Goal: Use online tool/utility: Use online tool/utility

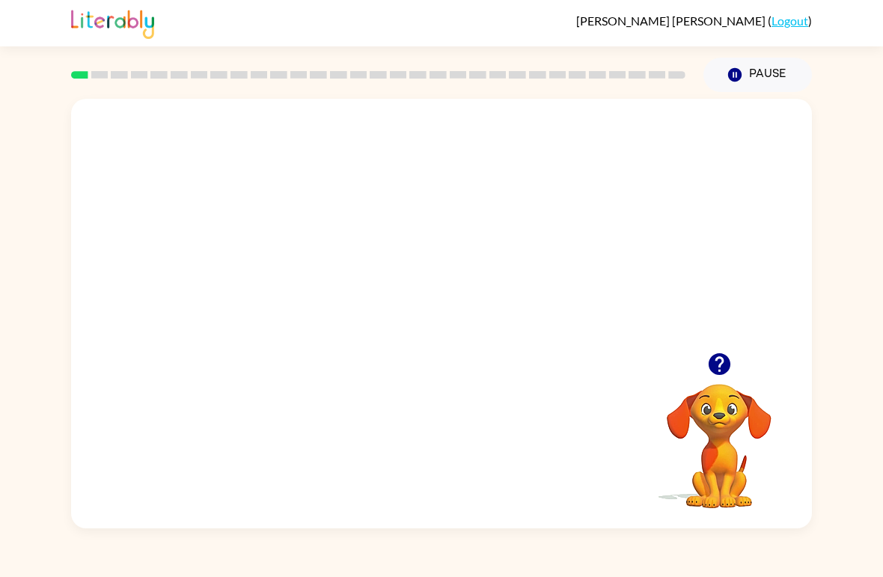
click at [395, 230] on video "Your browser must support playing .mp4 files to use Literably. Please try using…" at bounding box center [441, 226] width 741 height 254
click at [405, 230] on video "Your browser must support playing .mp4 files to use Literably. Please try using…" at bounding box center [441, 226] width 741 height 254
click at [479, 279] on video "Your browser must support playing .mp4 files to use Literably. Please try using…" at bounding box center [441, 226] width 741 height 254
click at [525, 232] on video "Your browser must support playing .mp4 files to use Literably. Please try using…" at bounding box center [441, 226] width 741 height 254
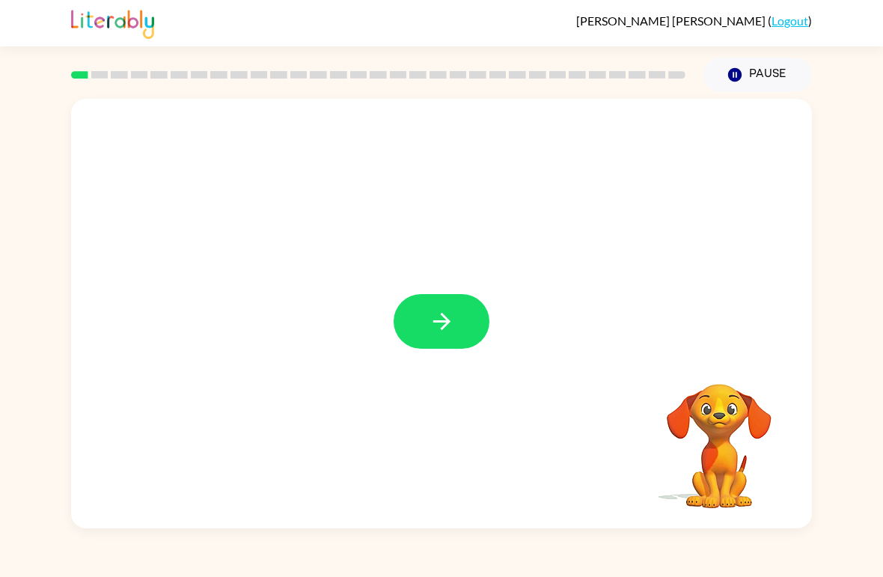
click at [444, 331] on icon "button" at bounding box center [442, 321] width 26 height 26
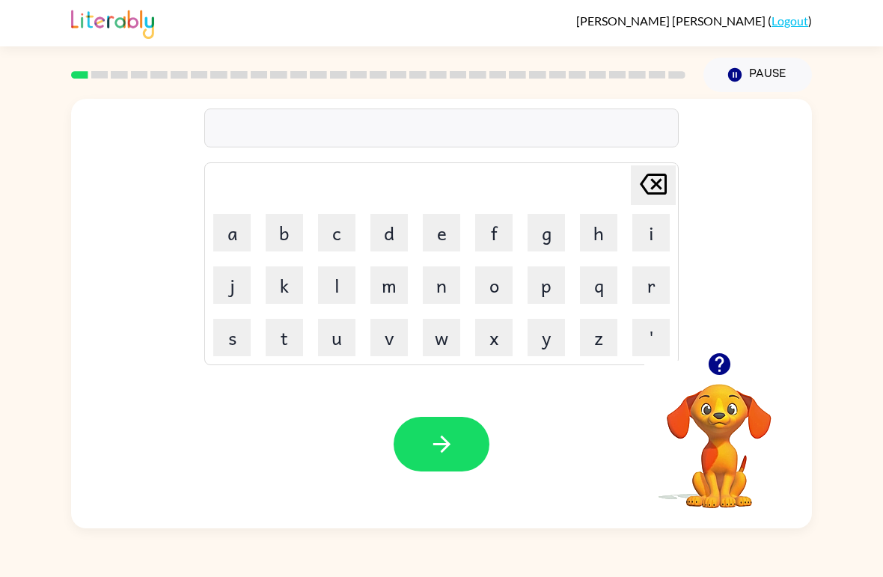
click at [284, 234] on button "b" at bounding box center [284, 232] width 37 height 37
click at [490, 287] on button "o" at bounding box center [493, 284] width 37 height 37
click at [635, 278] on button "r" at bounding box center [650, 284] width 37 height 37
click at [391, 235] on button "d" at bounding box center [388, 232] width 37 height 37
click at [453, 232] on button "e" at bounding box center [441, 232] width 37 height 37
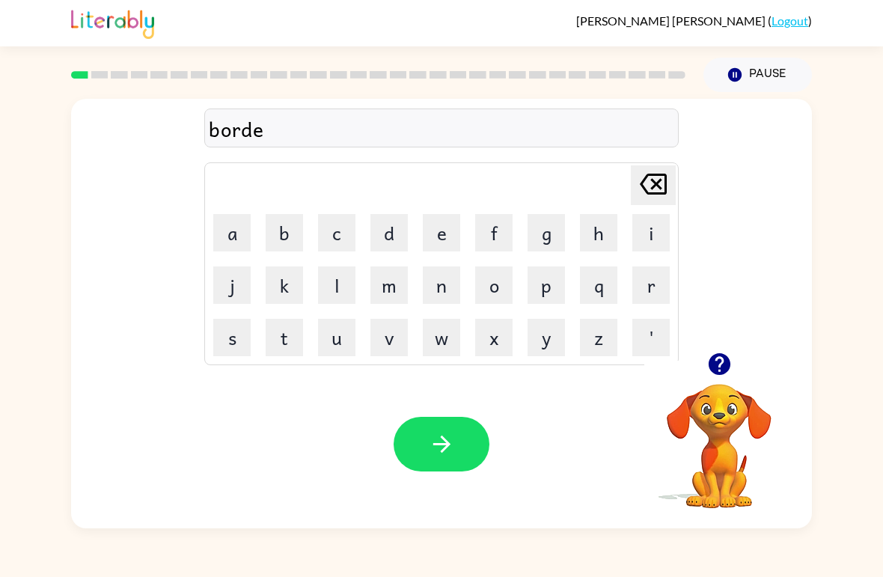
click at [639, 284] on button "r" at bounding box center [650, 284] width 37 height 37
click at [449, 458] on button "button" at bounding box center [442, 444] width 96 height 55
click at [346, 229] on button "c" at bounding box center [336, 232] width 37 height 37
click at [483, 284] on button "o" at bounding box center [493, 284] width 37 height 37
click at [438, 340] on button "w" at bounding box center [441, 337] width 37 height 37
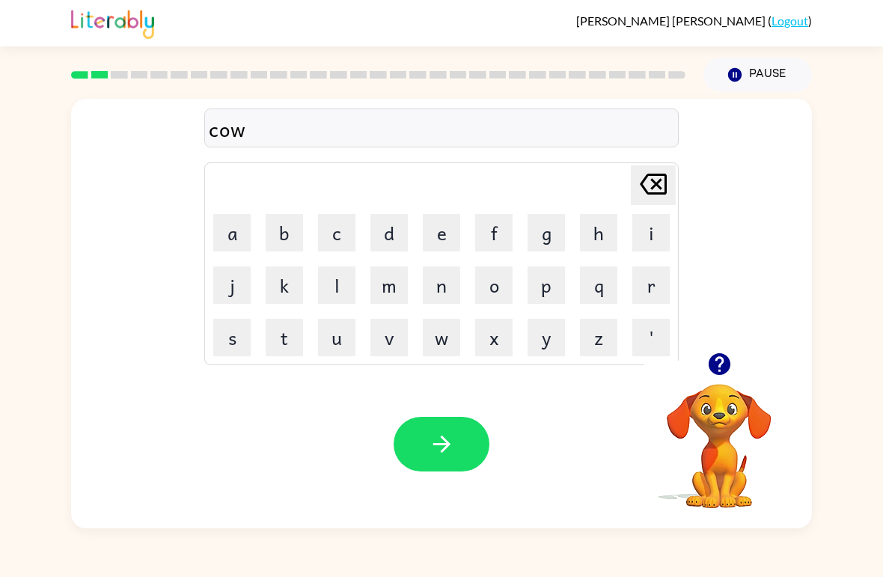
click at [434, 287] on button "n" at bounding box center [441, 284] width 37 height 37
click at [270, 347] on button "t" at bounding box center [284, 337] width 37 height 37
click at [474, 417] on div at bounding box center [442, 444] width 96 height 55
click at [455, 443] on button "button" at bounding box center [442, 444] width 96 height 55
click at [334, 290] on button "l" at bounding box center [336, 284] width 37 height 37
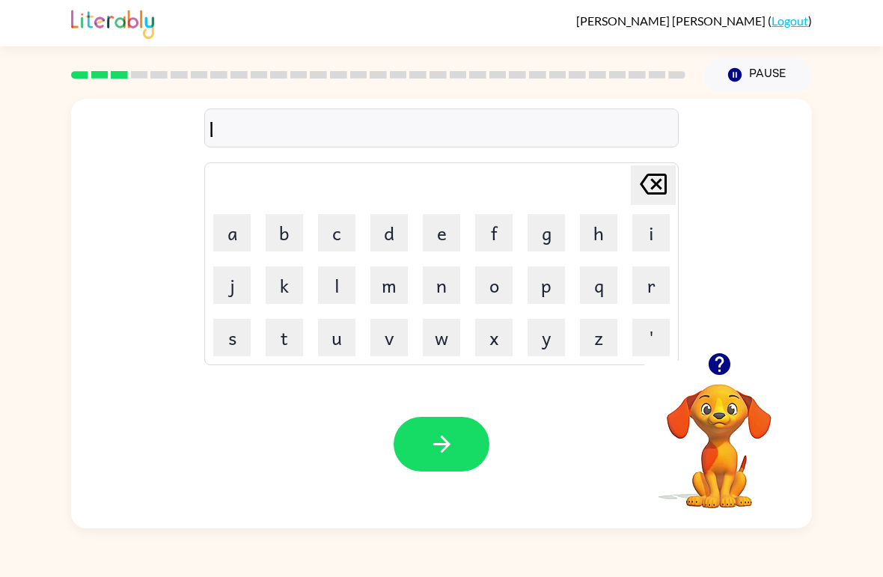
click at [492, 292] on button "o" at bounding box center [493, 284] width 37 height 37
click at [341, 233] on button "c" at bounding box center [336, 232] width 37 height 37
click at [221, 236] on button "a" at bounding box center [231, 232] width 37 height 37
click at [446, 236] on button "e" at bounding box center [441, 232] width 37 height 37
click at [289, 339] on button "t" at bounding box center [284, 337] width 37 height 37
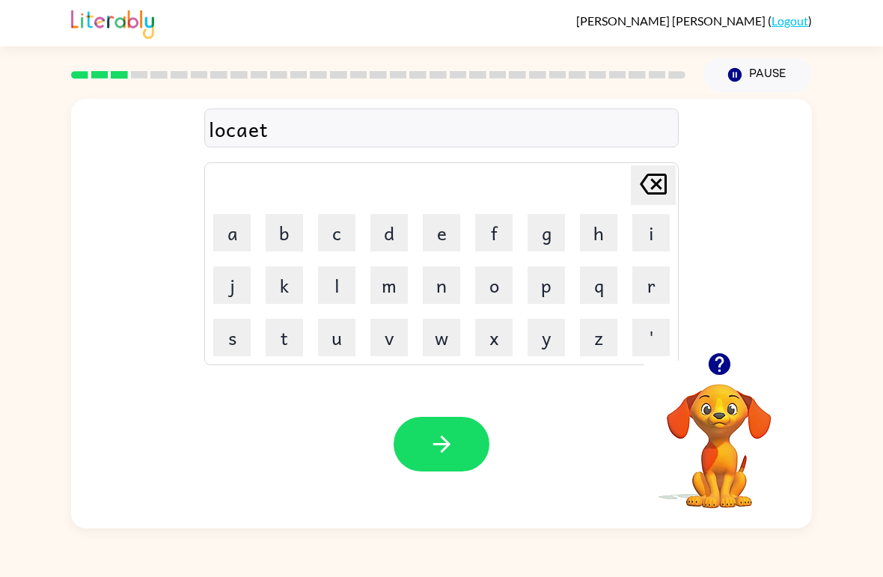
click at [458, 442] on button "button" at bounding box center [442, 444] width 96 height 55
click at [287, 337] on button "t" at bounding box center [284, 337] width 37 height 37
click at [449, 339] on button "w" at bounding box center [441, 337] width 37 height 37
click at [650, 233] on button "i" at bounding box center [650, 232] width 37 height 37
click at [438, 290] on button "n" at bounding box center [441, 284] width 37 height 37
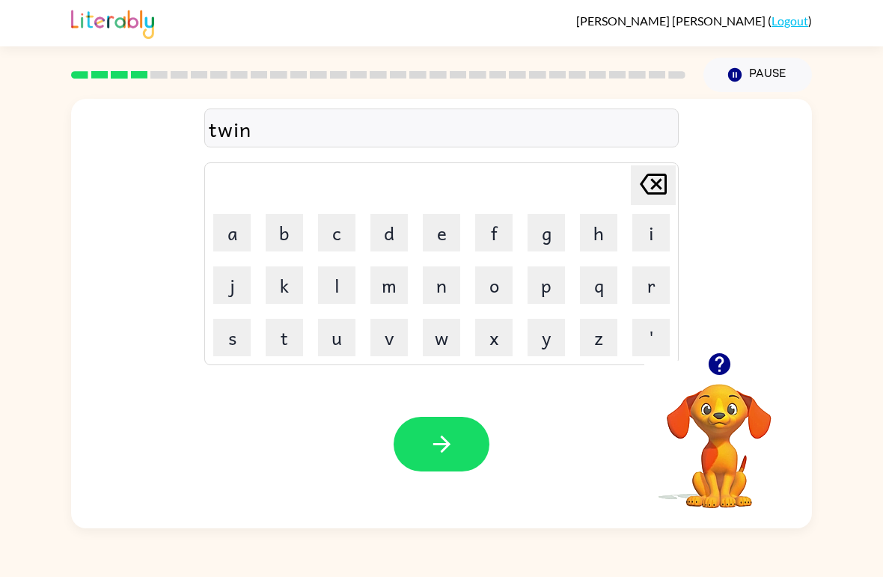
click at [447, 430] on button "button" at bounding box center [442, 444] width 96 height 55
click at [444, 282] on button "n" at bounding box center [441, 284] width 37 height 37
click at [233, 236] on button "a" at bounding box center [231, 232] width 37 height 37
click at [649, 280] on button "r" at bounding box center [650, 284] width 37 height 37
click at [240, 231] on button "a" at bounding box center [231, 232] width 37 height 37
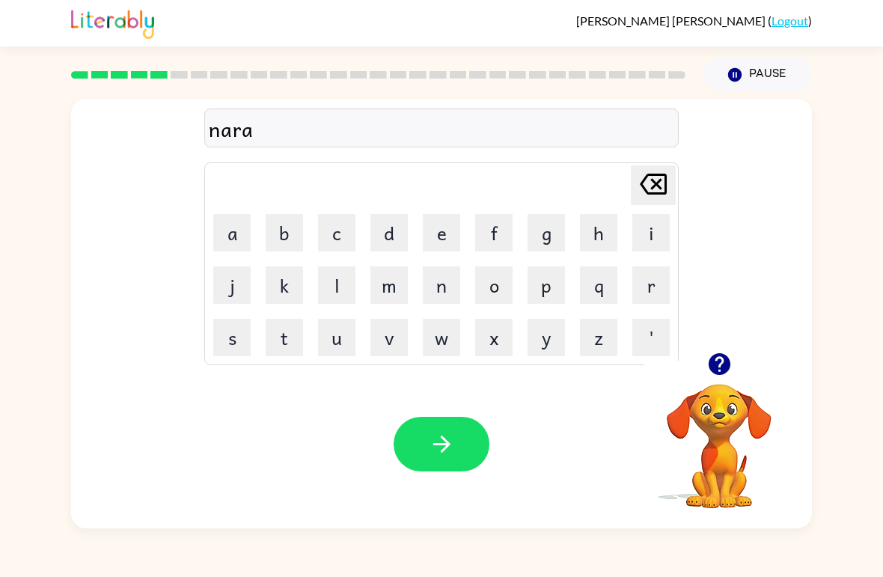
click at [646, 180] on icon "[PERSON_NAME] last character input" at bounding box center [653, 184] width 36 height 36
click at [338, 296] on button "l" at bounding box center [336, 284] width 37 height 37
click at [554, 337] on button "y" at bounding box center [545, 337] width 37 height 37
click at [411, 448] on button "button" at bounding box center [442, 444] width 96 height 55
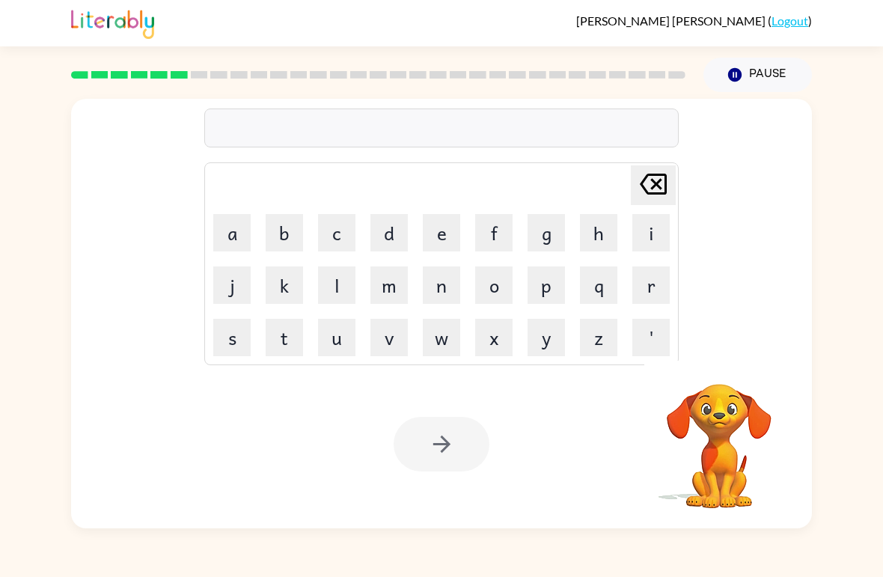
click at [289, 233] on button "b" at bounding box center [284, 232] width 37 height 37
click at [444, 236] on button "e" at bounding box center [441, 232] width 37 height 37
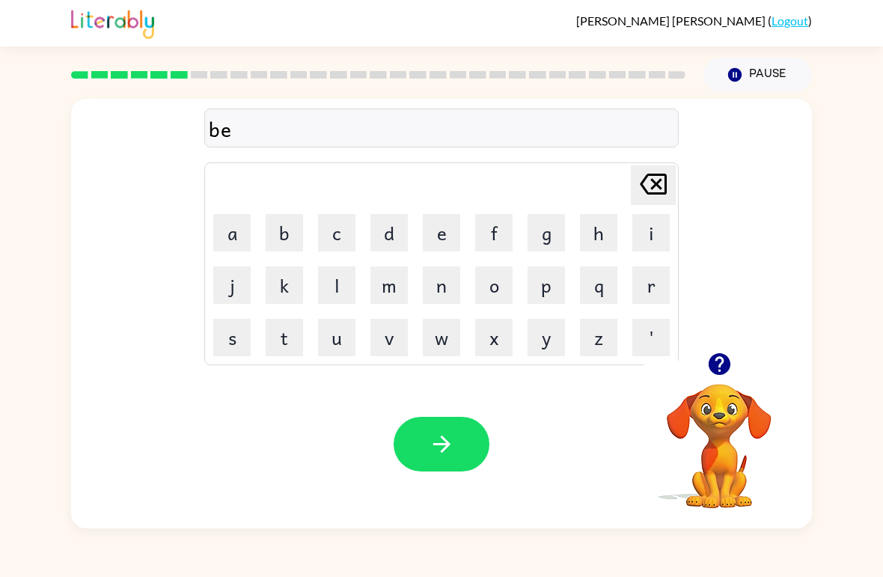
click at [596, 215] on button "h" at bounding box center [598, 232] width 37 height 37
click at [642, 228] on button "i" at bounding box center [650, 232] width 37 height 37
click at [446, 282] on button "n" at bounding box center [441, 284] width 37 height 37
click at [394, 234] on button "d" at bounding box center [388, 232] width 37 height 37
click at [432, 446] on icon "button" at bounding box center [442, 444] width 26 height 26
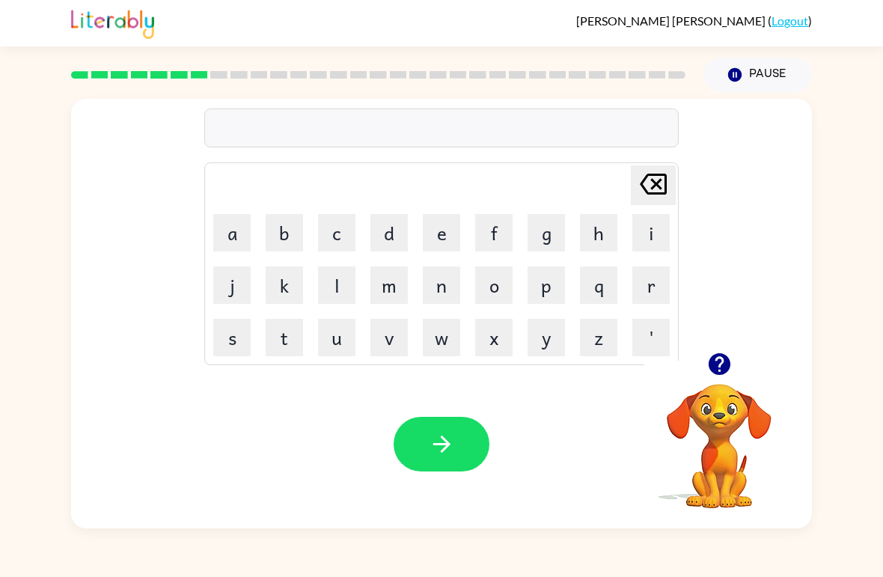
click at [293, 347] on button "t" at bounding box center [284, 337] width 37 height 37
click at [643, 284] on button "r" at bounding box center [650, 284] width 37 height 37
click at [636, 227] on button "i" at bounding box center [650, 232] width 37 height 37
click at [296, 287] on button "k" at bounding box center [284, 284] width 37 height 37
click at [334, 286] on button "l" at bounding box center [336, 284] width 37 height 37
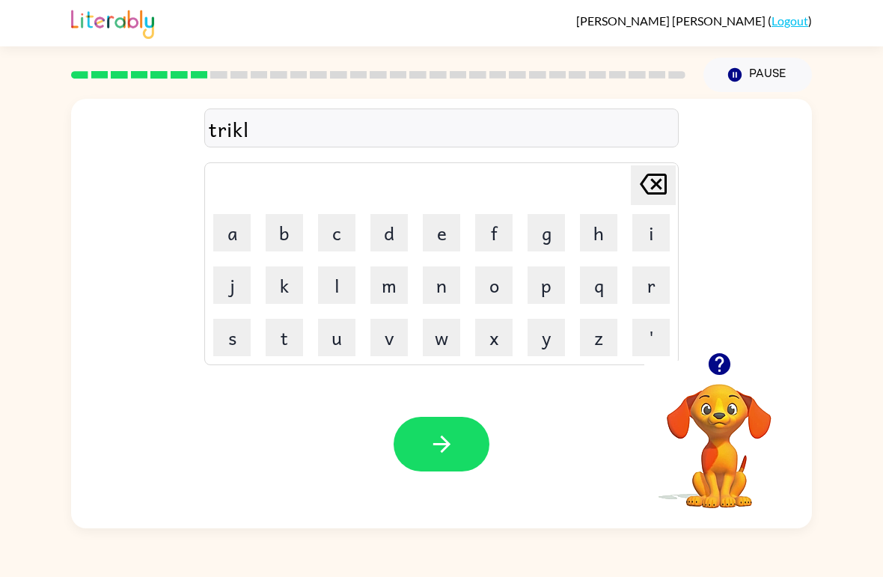
click at [226, 337] on button "s" at bounding box center [231, 337] width 37 height 37
click at [647, 181] on icon "[PERSON_NAME] last character input" at bounding box center [653, 184] width 36 height 36
click at [286, 340] on button "t" at bounding box center [284, 337] width 37 height 37
click at [473, 426] on button "button" at bounding box center [442, 444] width 96 height 55
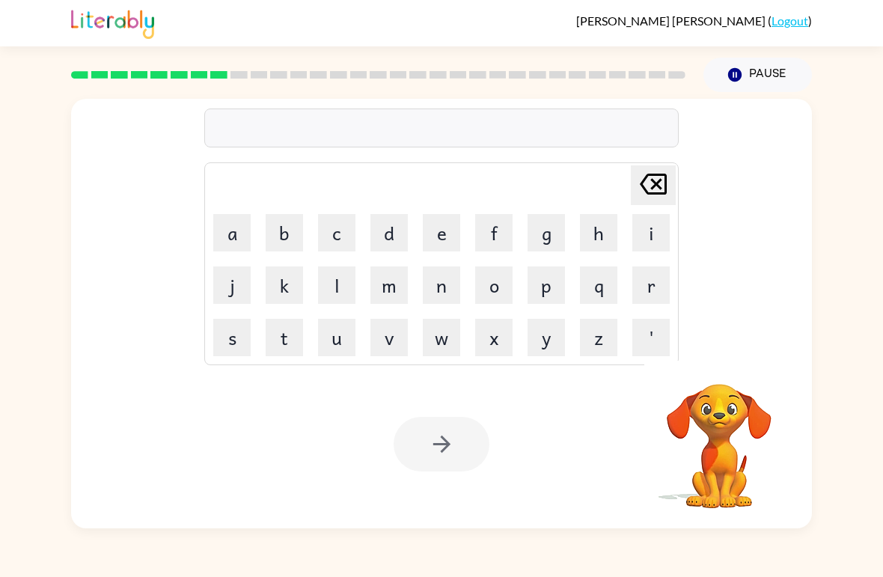
click at [391, 289] on button "m" at bounding box center [388, 284] width 37 height 37
click at [437, 237] on button "e" at bounding box center [441, 232] width 37 height 37
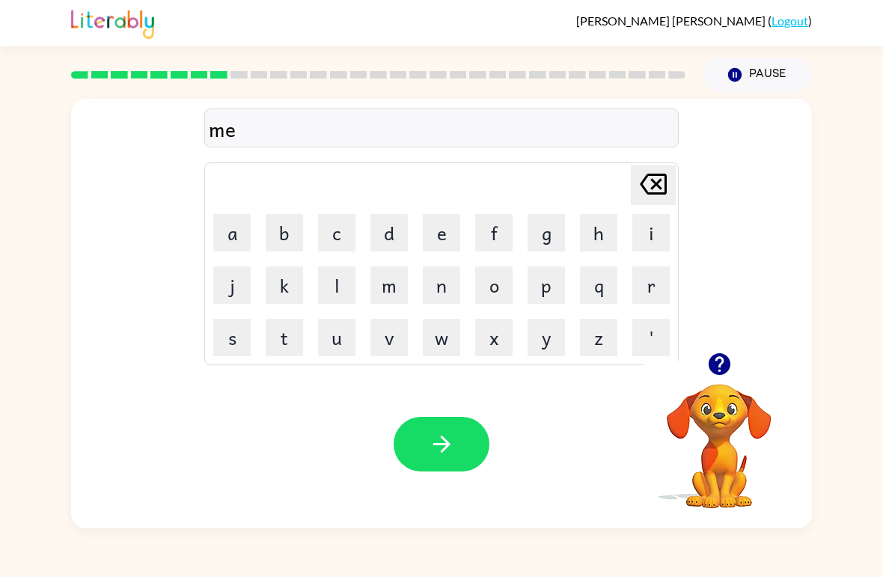
click at [498, 227] on button "f" at bounding box center [493, 232] width 37 height 37
click at [652, 283] on button "r" at bounding box center [650, 284] width 37 height 37
click at [654, 178] on icon "[PERSON_NAME] last character input" at bounding box center [653, 184] width 36 height 36
click at [652, 183] on icon at bounding box center [653, 184] width 27 height 21
click at [653, 286] on button "r" at bounding box center [650, 284] width 37 height 37
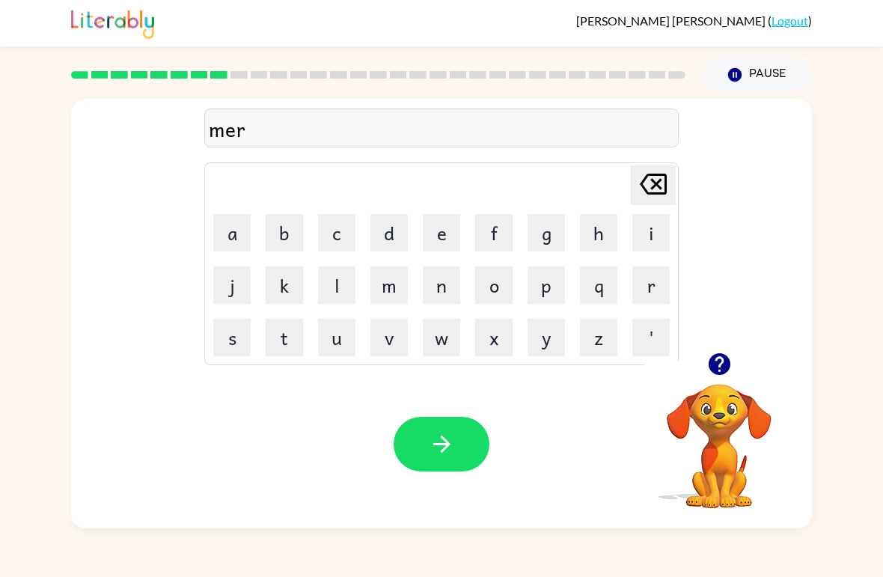
click at [643, 236] on button "i" at bounding box center [650, 232] width 37 height 37
click at [339, 231] on button "c" at bounding box center [336, 232] width 37 height 37
click at [340, 288] on button "l" at bounding box center [336, 284] width 37 height 37
click at [438, 233] on button "e" at bounding box center [441, 232] width 37 height 37
click at [447, 409] on div "Your browser must support playing .mp4 files to use Literably. Please try using…" at bounding box center [441, 444] width 741 height 168
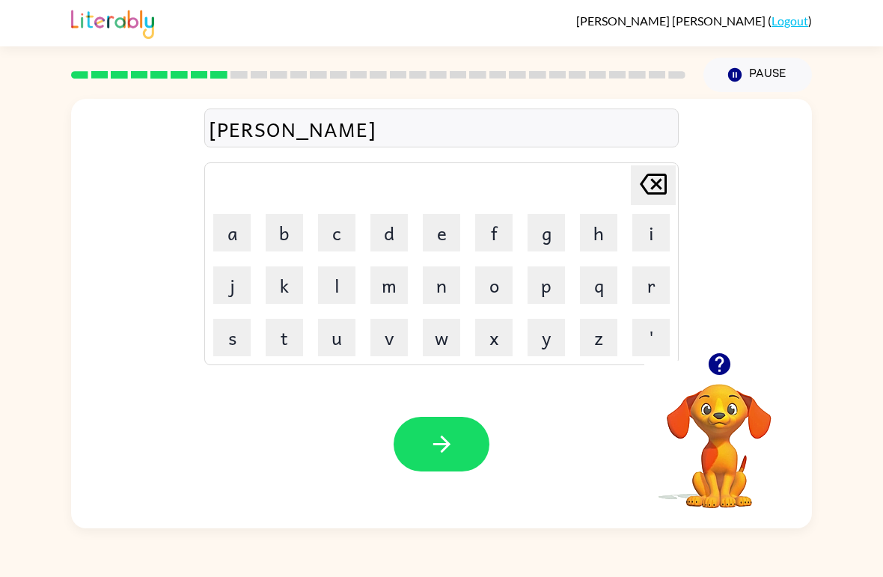
click at [440, 432] on icon "button" at bounding box center [442, 444] width 26 height 26
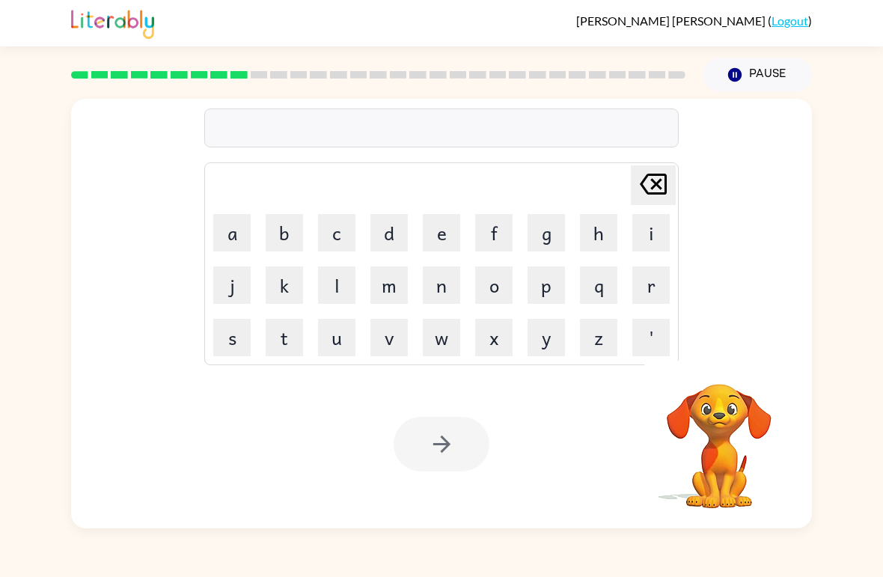
click at [442, 285] on button "n" at bounding box center [441, 284] width 37 height 37
click at [643, 235] on button "i" at bounding box center [650, 232] width 37 height 37
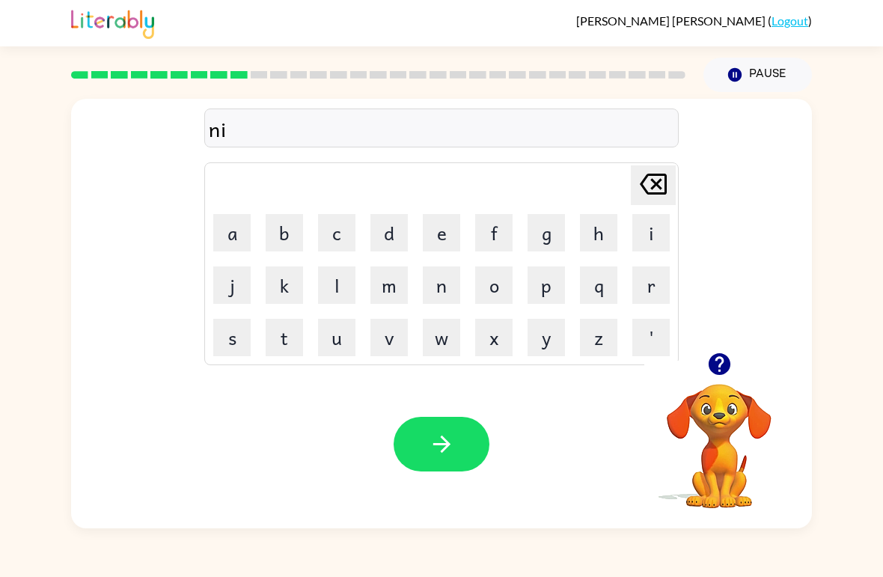
click at [390, 299] on button "m" at bounding box center [388, 284] width 37 height 37
click at [291, 236] on button "b" at bounding box center [284, 232] width 37 height 37
click at [337, 276] on button "l" at bounding box center [336, 284] width 37 height 37
click at [433, 230] on button "e" at bounding box center [441, 232] width 37 height 37
click at [426, 441] on button "button" at bounding box center [442, 444] width 96 height 55
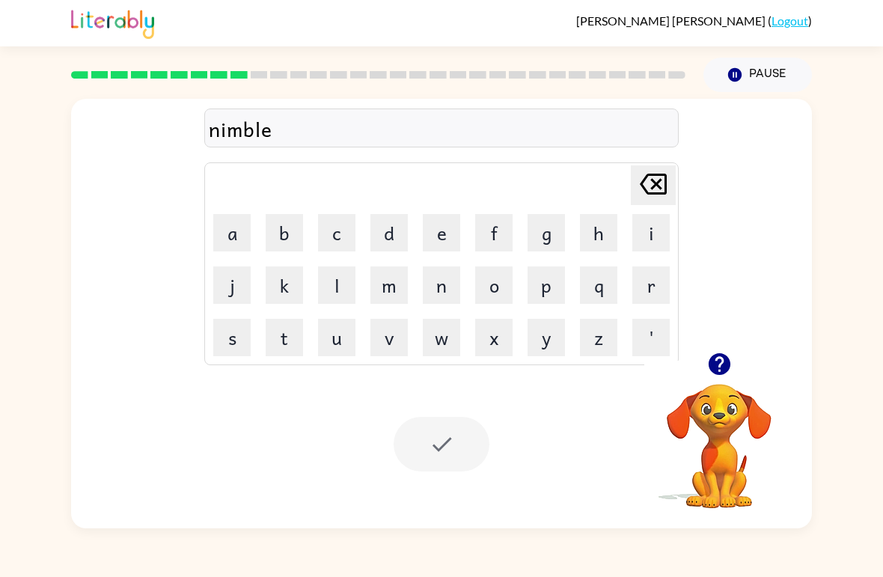
click at [445, 409] on div "Your browser must support playing .mp4 files to use Literably. Please try using…" at bounding box center [441, 444] width 741 height 168
click at [498, 228] on button "f" at bounding box center [493, 232] width 37 height 37
click at [234, 230] on button "a" at bounding box center [231, 232] width 37 height 37
click at [654, 184] on icon at bounding box center [653, 184] width 27 height 21
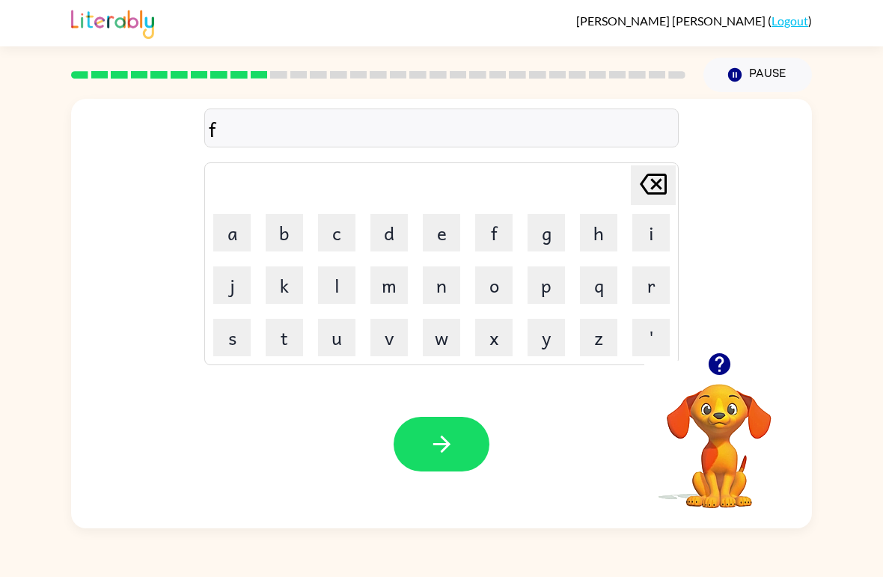
click at [346, 276] on button "l" at bounding box center [336, 284] width 37 height 37
click at [449, 227] on button "e" at bounding box center [441, 232] width 37 height 37
click at [653, 182] on icon at bounding box center [653, 184] width 27 height 21
click at [715, 361] on icon "button" at bounding box center [719, 364] width 26 height 26
click at [656, 189] on icon "[PERSON_NAME] last character input" at bounding box center [653, 184] width 36 height 36
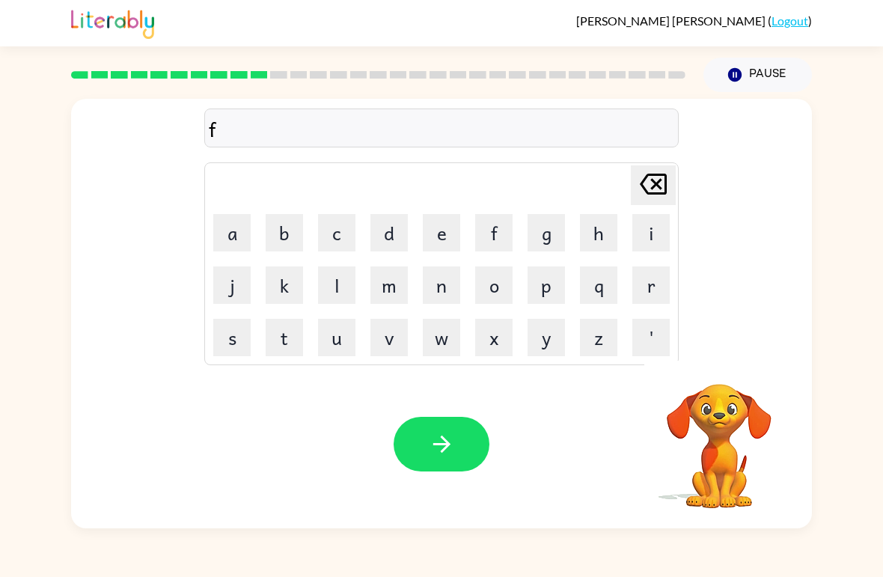
click at [656, 189] on icon "[PERSON_NAME] last character input" at bounding box center [653, 184] width 36 height 36
click at [346, 342] on button "u" at bounding box center [336, 337] width 37 height 37
click at [444, 281] on button "n" at bounding box center [441, 284] width 37 height 37
click at [501, 236] on button "f" at bounding box center [493, 232] width 37 height 37
click at [493, 288] on button "o" at bounding box center [493, 284] width 37 height 37
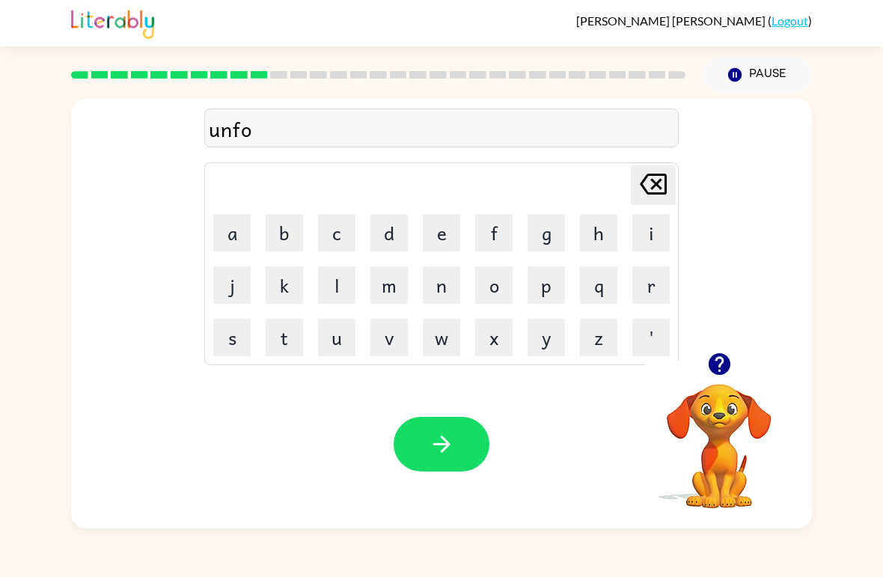
click at [334, 286] on button "l" at bounding box center [336, 284] width 37 height 37
click at [395, 235] on button "d" at bounding box center [388, 232] width 37 height 37
click at [646, 237] on button "i" at bounding box center [650, 232] width 37 height 37
click at [649, 174] on icon "[PERSON_NAME] last character input" at bounding box center [653, 184] width 36 height 36
click at [443, 230] on button "e" at bounding box center [441, 232] width 37 height 37
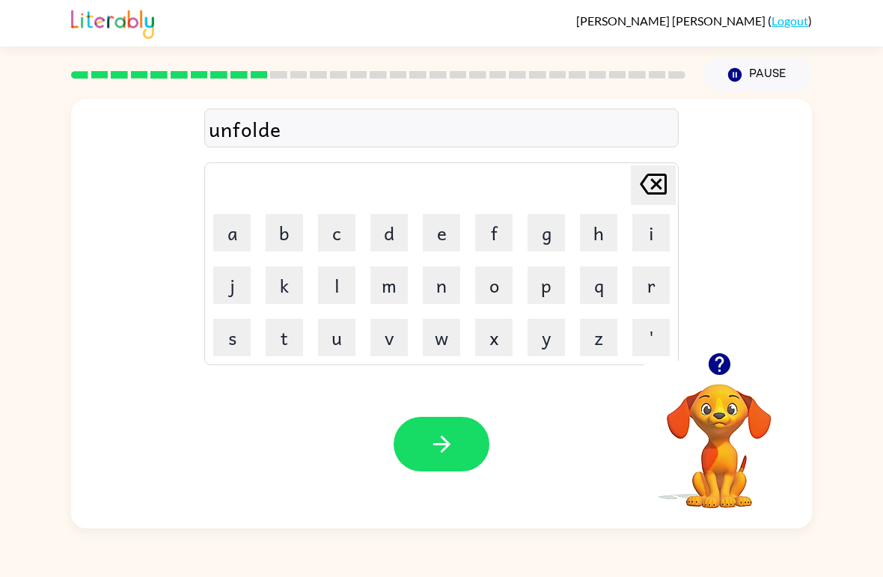
click at [462, 437] on button "button" at bounding box center [442, 444] width 96 height 55
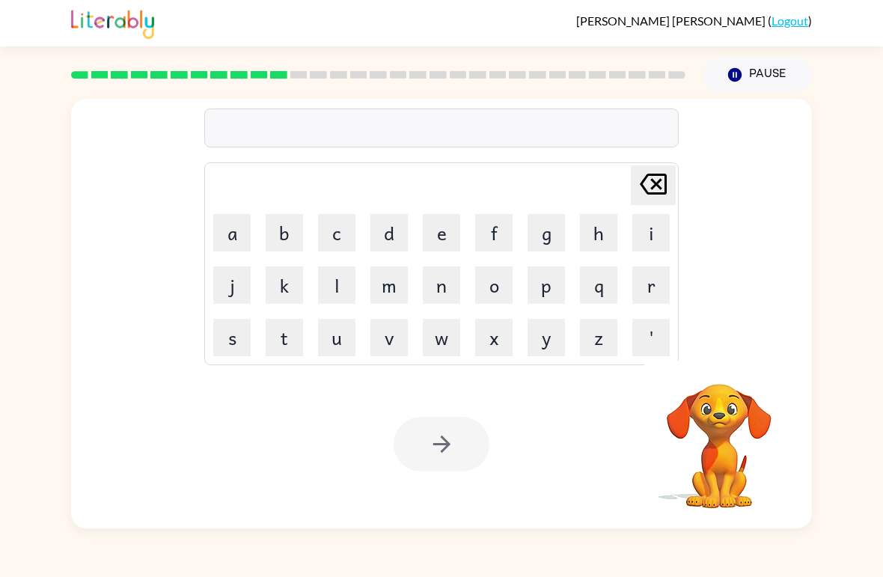
click at [386, 343] on button "v" at bounding box center [388, 337] width 37 height 37
click at [489, 281] on button "o" at bounding box center [493, 284] width 37 height 37
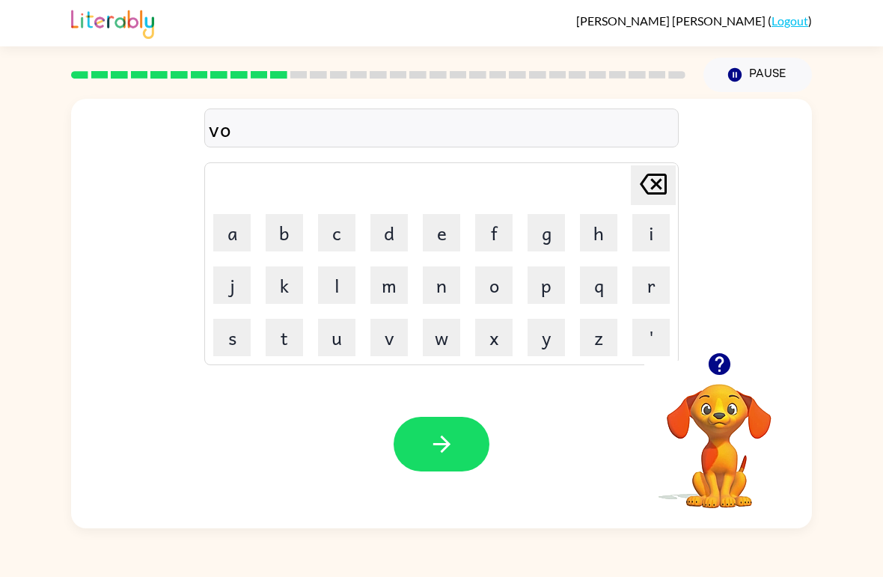
click at [284, 332] on button "t" at bounding box center [284, 337] width 37 height 37
click at [444, 240] on button "e" at bounding box center [441, 232] width 37 height 37
click at [444, 432] on icon "button" at bounding box center [442, 444] width 26 height 26
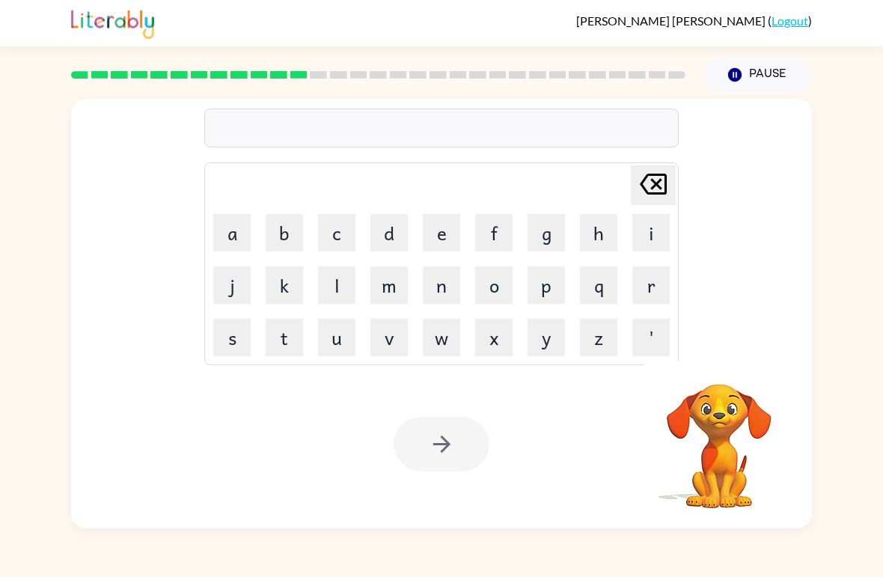
click at [293, 236] on button "b" at bounding box center [284, 232] width 37 height 37
click at [456, 241] on button "e" at bounding box center [441, 232] width 37 height 37
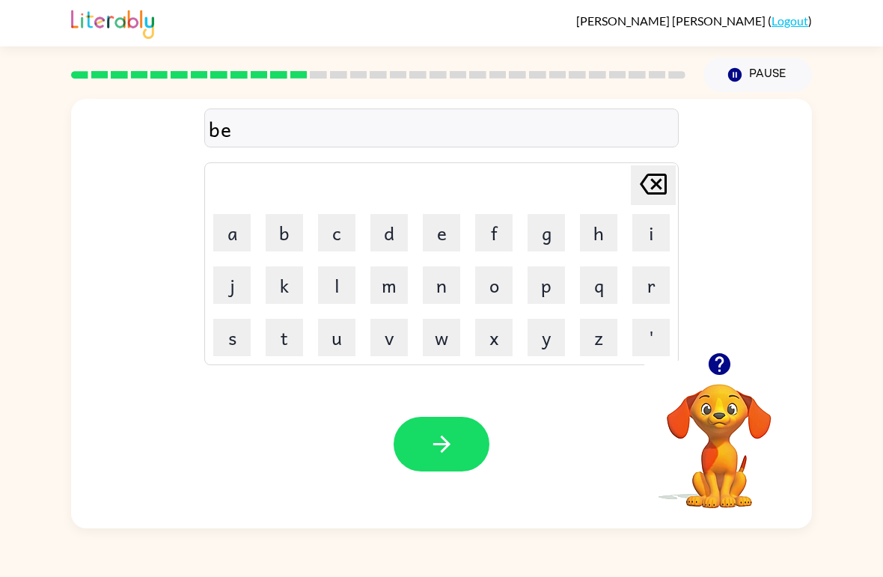
click at [391, 237] on button "d" at bounding box center [388, 232] width 37 height 37
click at [296, 334] on button "t" at bounding box center [284, 337] width 37 height 37
click at [633, 236] on button "i" at bounding box center [650, 232] width 37 height 37
click at [398, 284] on button "m" at bounding box center [388, 284] width 37 height 37
click at [445, 236] on button "e" at bounding box center [441, 232] width 37 height 37
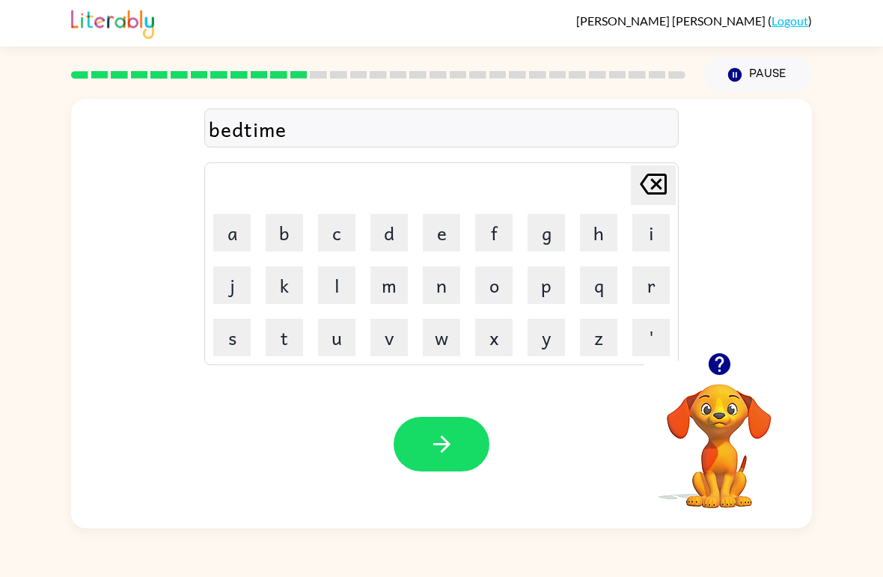
click at [438, 420] on button "button" at bounding box center [442, 444] width 96 height 55
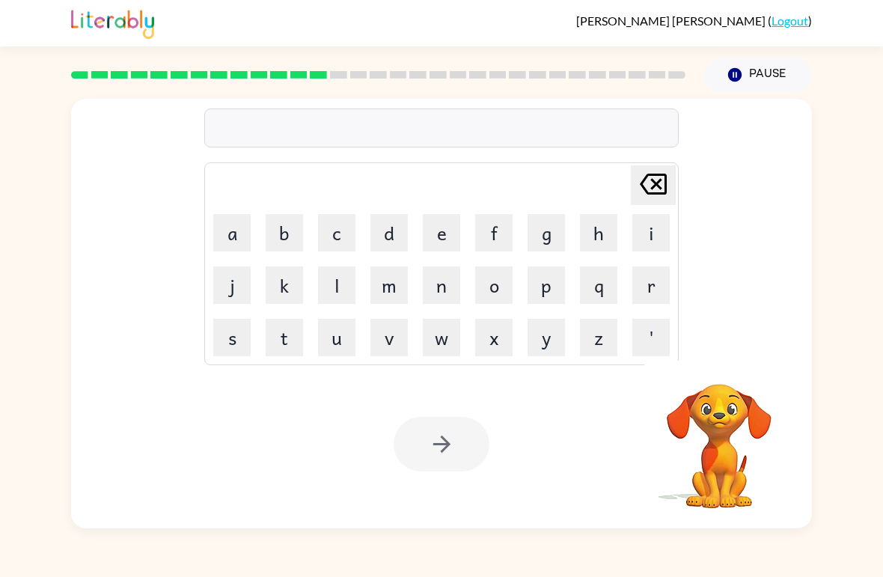
click at [495, 233] on button "f" at bounding box center [493, 232] width 37 height 37
click at [646, 236] on button "i" at bounding box center [650, 232] width 37 height 37
click at [299, 340] on button "t" at bounding box center [284, 337] width 37 height 37
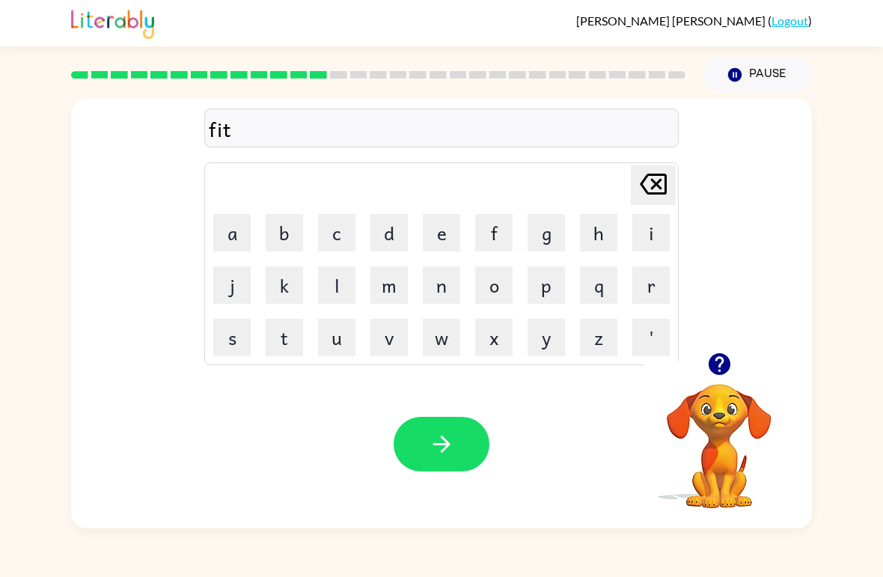
click at [446, 293] on button "n" at bounding box center [441, 284] width 37 height 37
click at [435, 234] on button "e" at bounding box center [441, 232] width 37 height 37
click at [229, 346] on button "s" at bounding box center [231, 337] width 37 height 37
click at [495, 433] on div "Your browser must support playing .mp4 files to use Literably. Please try using…" at bounding box center [441, 444] width 741 height 168
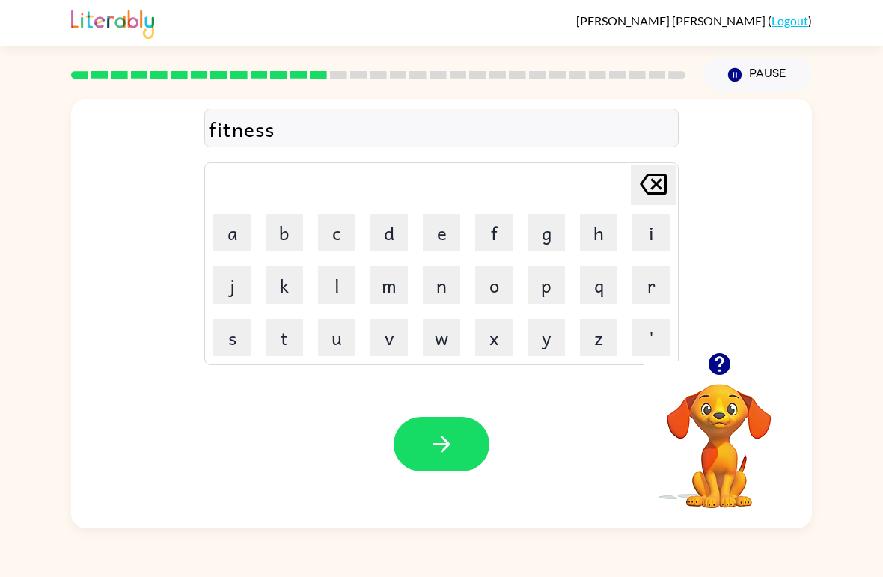
click at [458, 449] on button "button" at bounding box center [442, 444] width 96 height 55
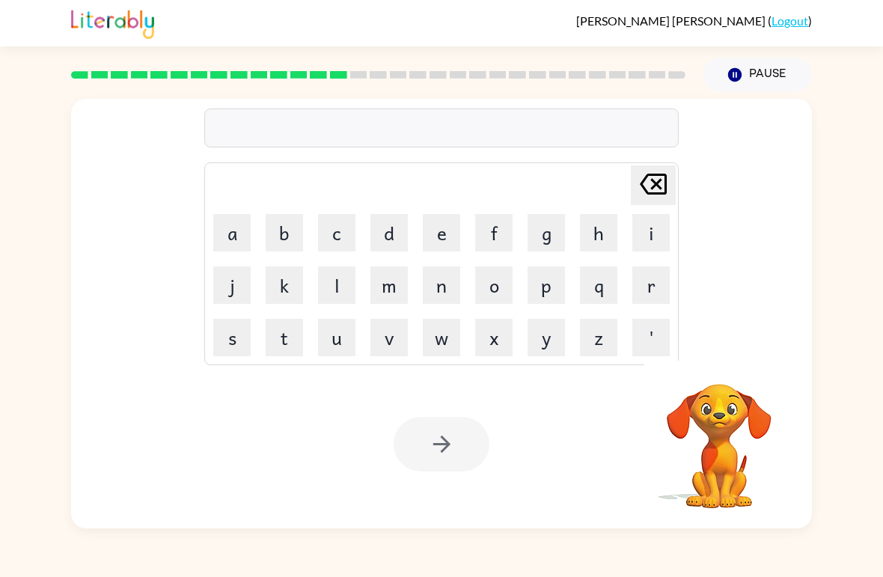
click at [388, 231] on button "d" at bounding box center [388, 232] width 37 height 37
click at [655, 232] on button "i" at bounding box center [650, 232] width 37 height 37
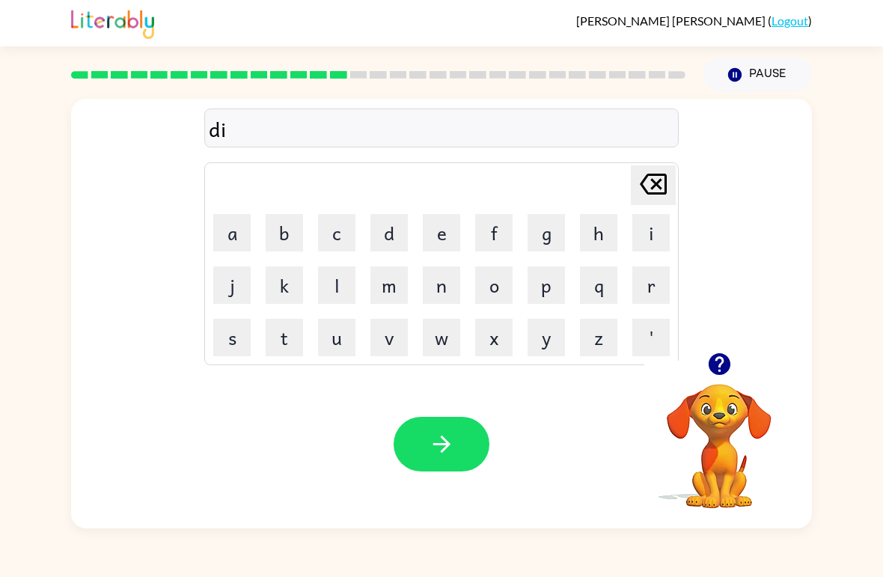
click at [342, 278] on button "l" at bounding box center [336, 284] width 37 height 37
click at [242, 236] on button "a" at bounding box center [231, 232] width 37 height 37
click at [431, 396] on div "Your browser must support playing .mp4 files to use Literably. Please try using…" at bounding box center [441, 444] width 741 height 168
click at [426, 427] on button "button" at bounding box center [442, 444] width 96 height 55
click at [287, 334] on button "t" at bounding box center [284, 337] width 37 height 37
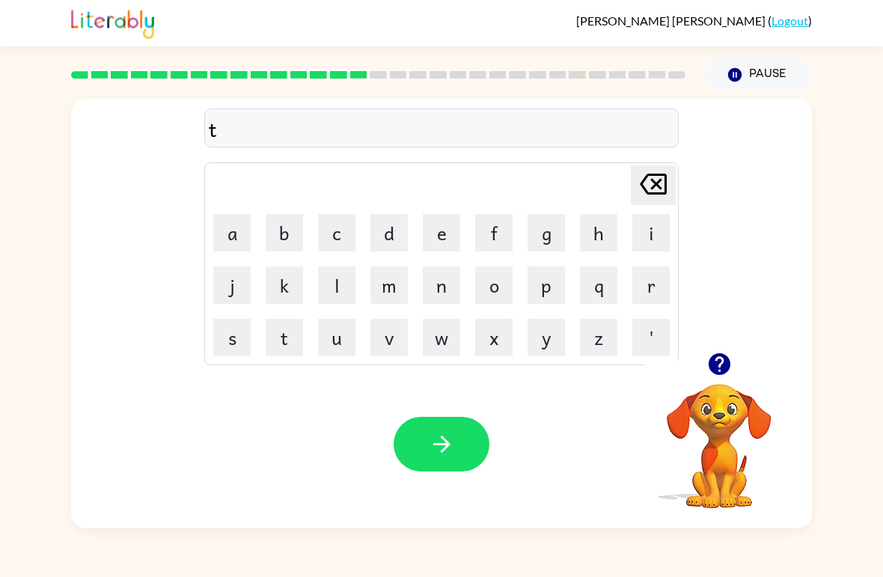
click at [649, 284] on button "r" at bounding box center [650, 284] width 37 height 37
click at [390, 287] on button "m" at bounding box center [388, 284] width 37 height 37
click at [446, 434] on icon "button" at bounding box center [442, 444] width 26 height 26
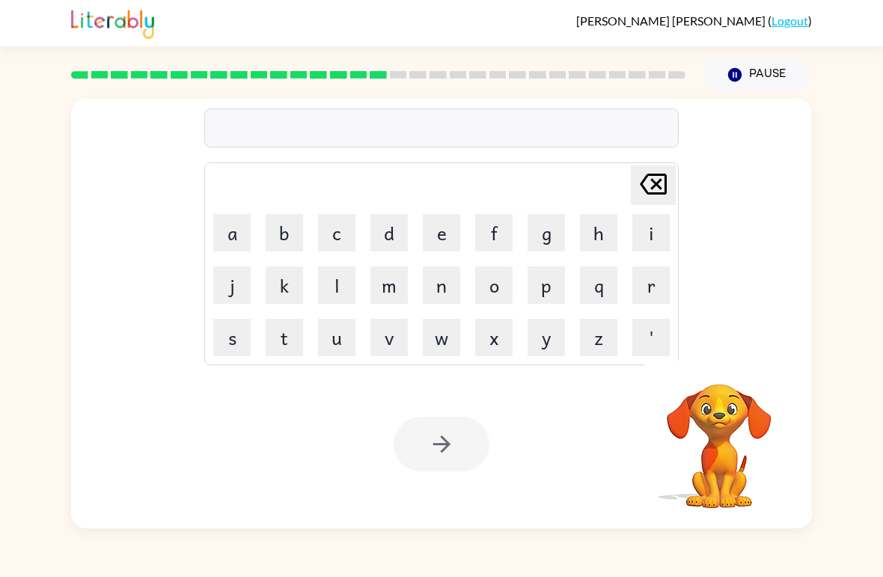
click at [236, 335] on button "s" at bounding box center [231, 337] width 37 height 37
click at [450, 228] on button "e" at bounding box center [441, 232] width 37 height 37
click at [286, 337] on button "t" at bounding box center [284, 337] width 37 height 37
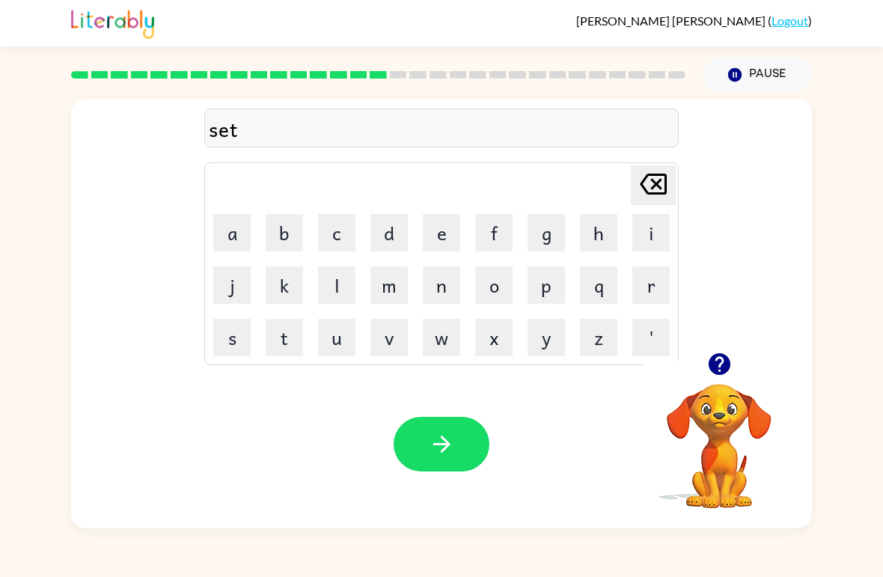
click at [462, 441] on button "button" at bounding box center [442, 444] width 96 height 55
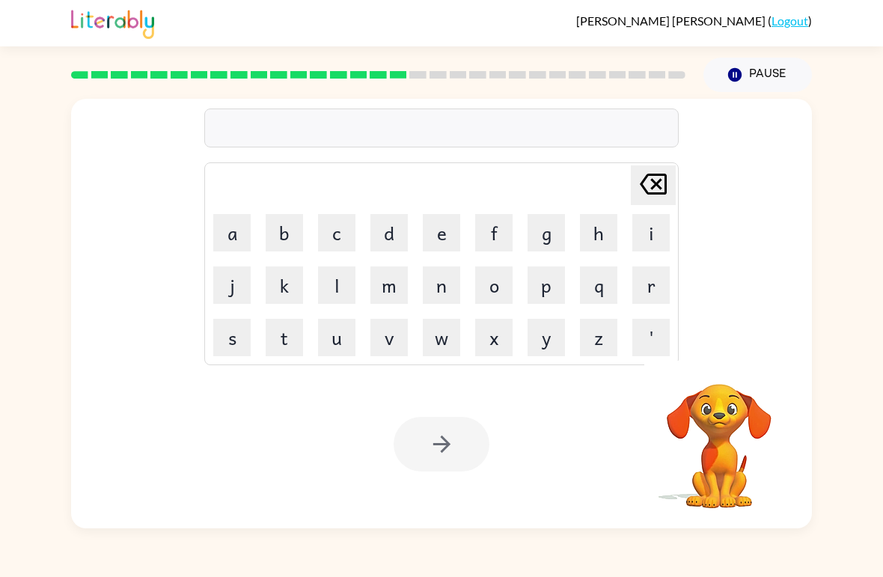
click at [278, 238] on button "b" at bounding box center [284, 232] width 37 height 37
click at [649, 287] on button "r" at bounding box center [650, 284] width 37 height 37
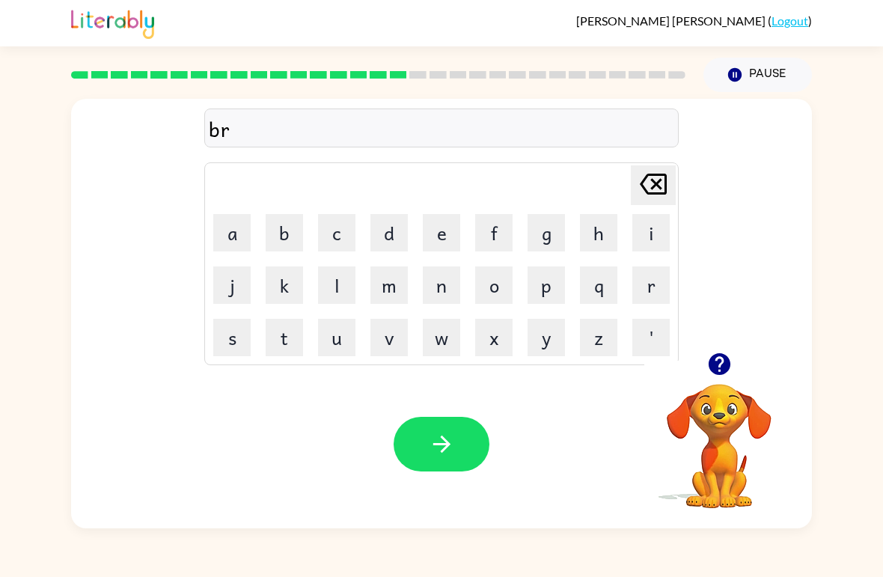
click at [649, 233] on button "i" at bounding box center [650, 232] width 37 height 37
click at [402, 284] on button "m" at bounding box center [388, 284] width 37 height 37
click at [653, 236] on button "i" at bounding box center [650, 232] width 37 height 37
click at [453, 291] on button "n" at bounding box center [441, 284] width 37 height 37
click at [536, 235] on button "g" at bounding box center [545, 232] width 37 height 37
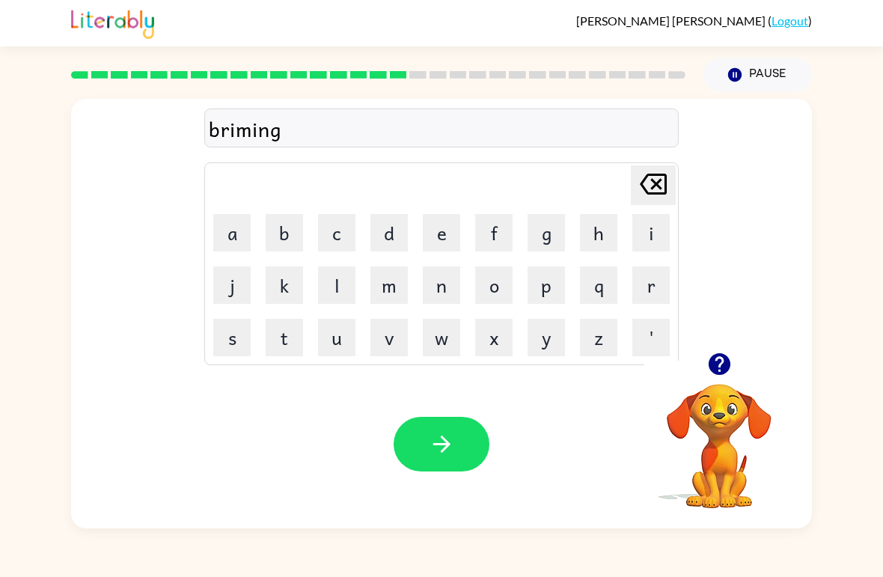
click at [416, 423] on button "button" at bounding box center [442, 444] width 96 height 55
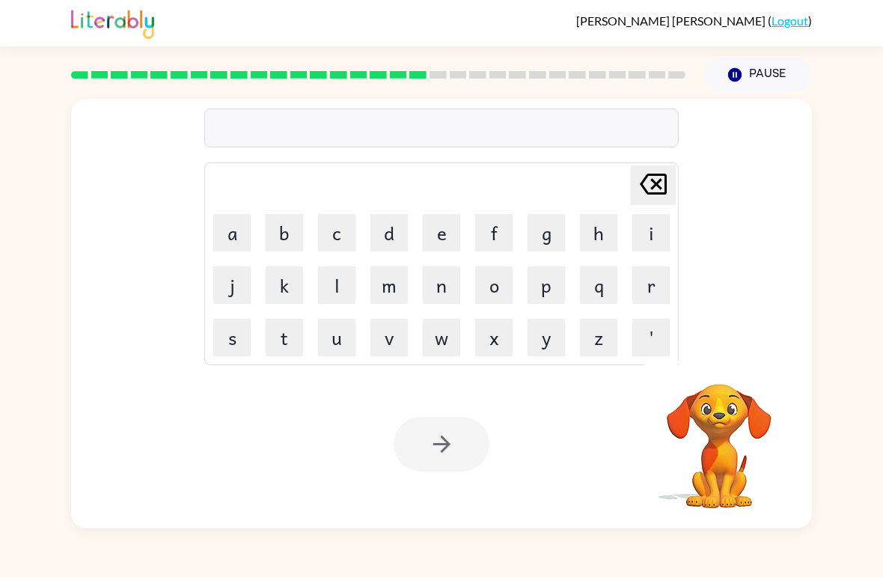
click at [544, 281] on button "p" at bounding box center [545, 284] width 37 height 37
click at [343, 287] on button "l" at bounding box center [336, 284] width 37 height 37
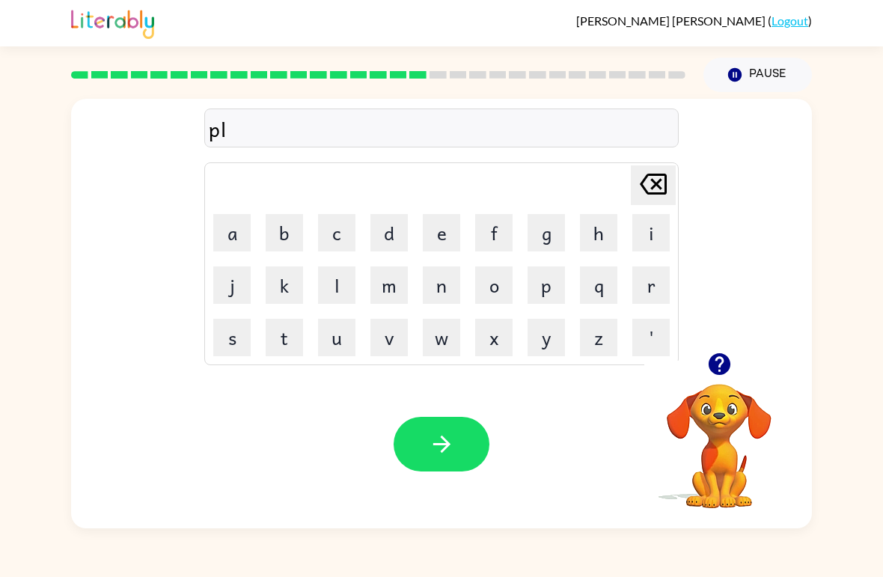
click at [235, 245] on button "a" at bounding box center [231, 232] width 37 height 37
click at [233, 343] on button "s" at bounding box center [231, 337] width 37 height 37
click at [285, 338] on button "t" at bounding box center [284, 337] width 37 height 37
click at [649, 231] on button "i" at bounding box center [650, 232] width 37 height 37
click at [279, 294] on button "k" at bounding box center [284, 284] width 37 height 37
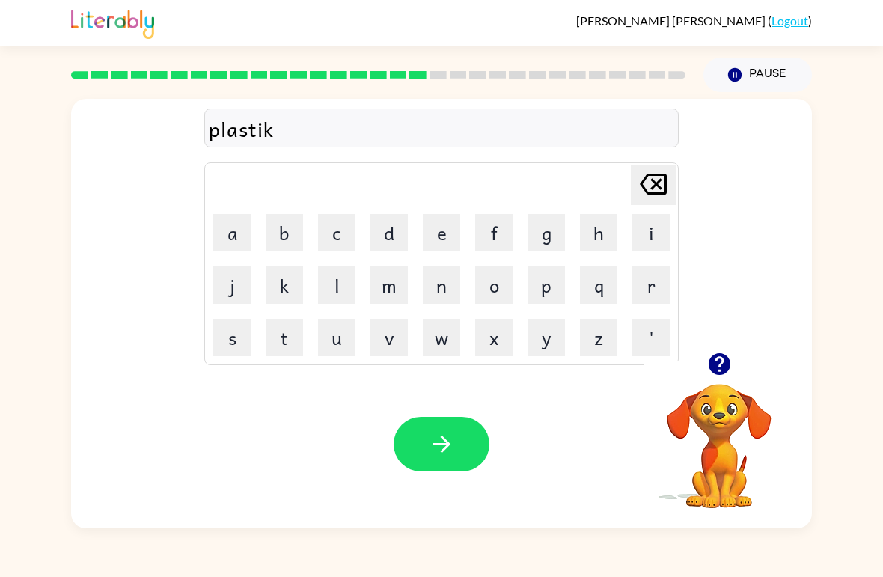
click at [412, 429] on button "button" at bounding box center [442, 444] width 96 height 55
click at [384, 224] on button "d" at bounding box center [388, 232] width 37 height 37
click at [636, 233] on button "i" at bounding box center [650, 232] width 37 height 37
click at [240, 337] on button "s" at bounding box center [231, 337] width 37 height 37
click at [546, 295] on button "p" at bounding box center [545, 284] width 37 height 37
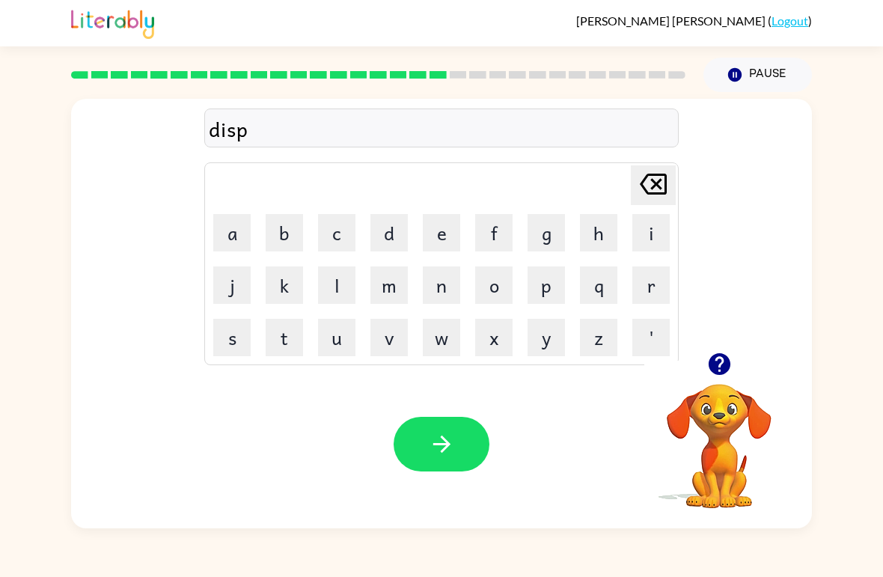
click at [341, 282] on button "l" at bounding box center [336, 284] width 37 height 37
click at [245, 234] on button "a" at bounding box center [231, 232] width 37 height 37
click at [542, 341] on button "y" at bounding box center [545, 337] width 37 height 37
click at [444, 449] on icon "button" at bounding box center [440, 443] width 17 height 17
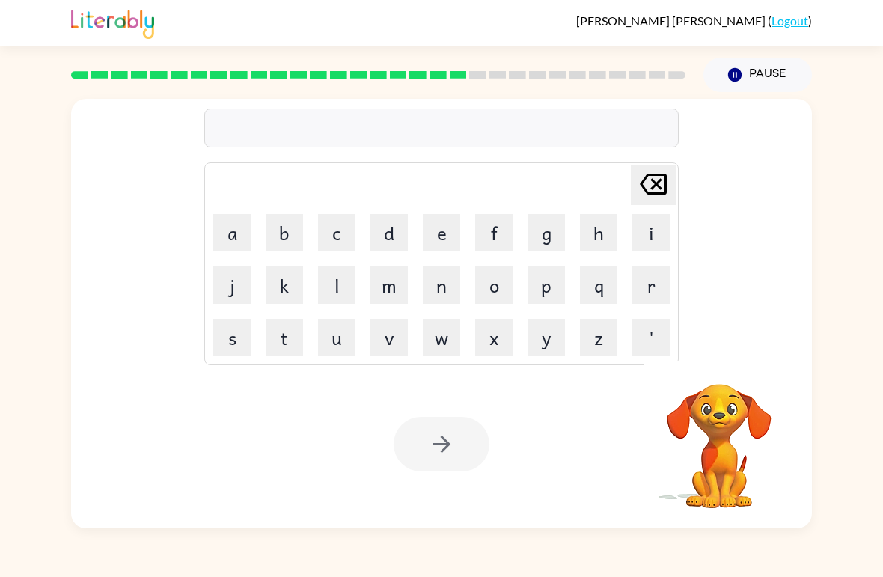
click at [294, 251] on button "b" at bounding box center [284, 232] width 37 height 37
click at [662, 175] on icon at bounding box center [653, 184] width 27 height 21
click at [395, 237] on button "d" at bounding box center [388, 232] width 37 height 37
click at [337, 349] on button "u" at bounding box center [336, 337] width 37 height 37
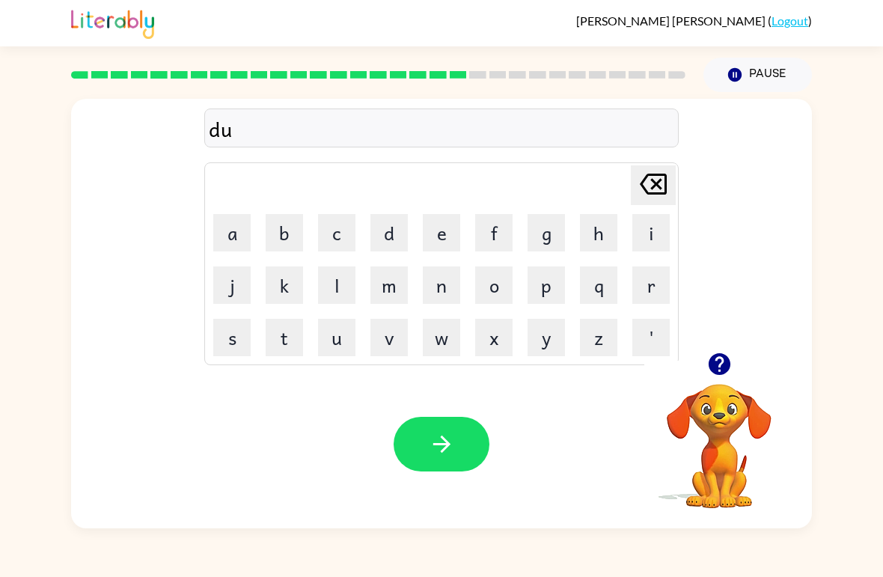
click at [249, 343] on button "s" at bounding box center [231, 337] width 37 height 37
click at [278, 337] on button "t" at bounding box center [284, 337] width 37 height 37
click at [435, 236] on button "e" at bounding box center [441, 232] width 37 height 37
click at [396, 241] on button "d" at bounding box center [388, 232] width 37 height 37
click at [452, 439] on icon "button" at bounding box center [442, 444] width 26 height 26
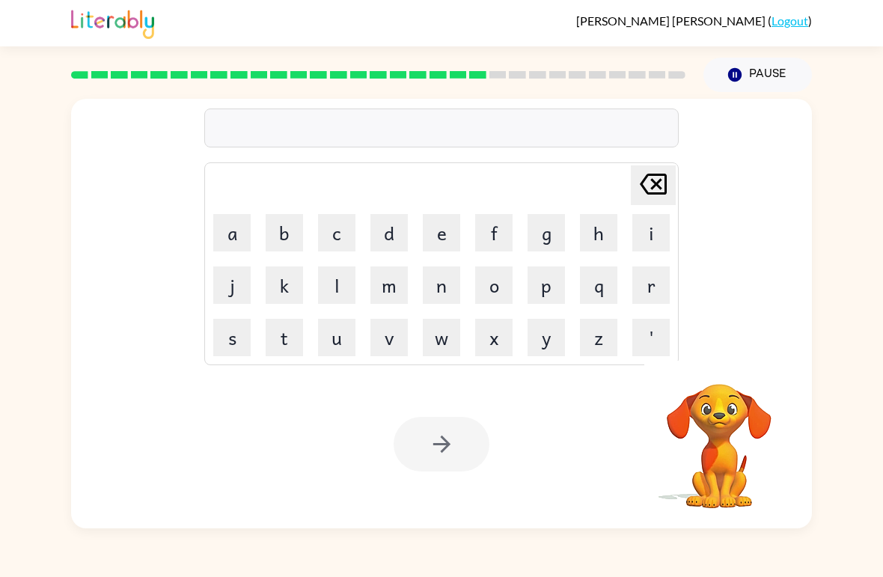
click at [248, 349] on button "s" at bounding box center [231, 337] width 37 height 37
click at [424, 230] on button "e" at bounding box center [441, 232] width 37 height 37
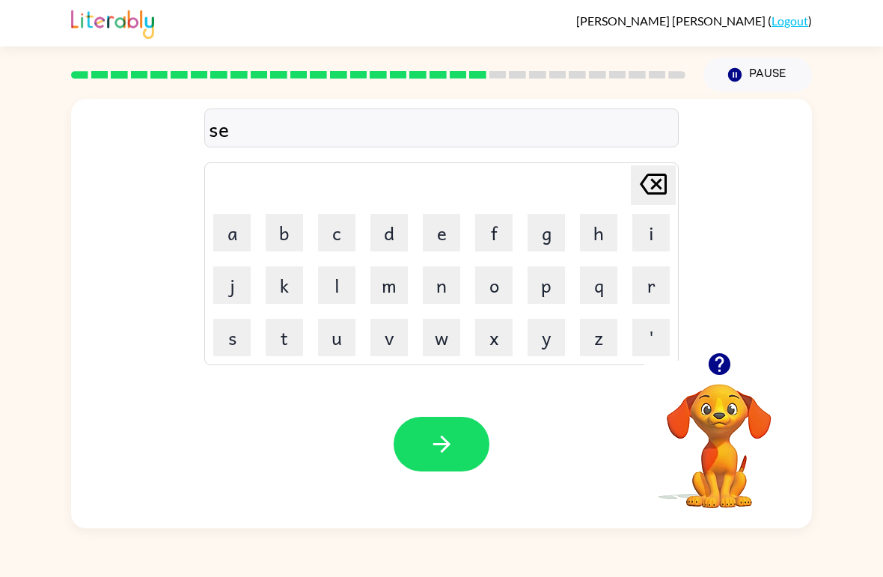
click at [442, 277] on button "n" at bounding box center [441, 284] width 37 height 37
click at [284, 313] on td "t" at bounding box center [284, 337] width 51 height 51
click at [294, 333] on button "t" at bounding box center [284, 337] width 37 height 37
click at [437, 233] on button "e" at bounding box center [441, 232] width 37 height 37
click at [549, 289] on button "p" at bounding box center [545, 284] width 37 height 37
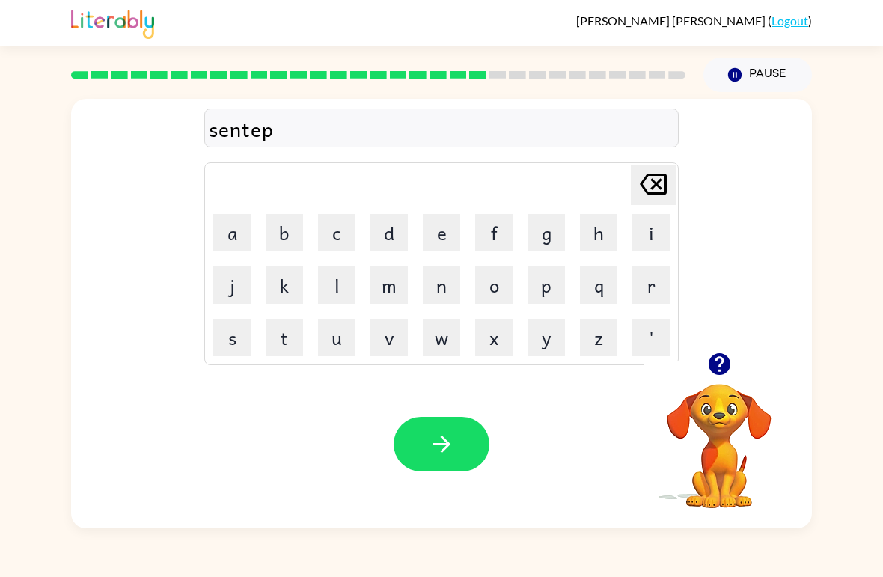
click at [534, 327] on button "y" at bounding box center [545, 337] width 37 height 37
click at [390, 233] on button "d" at bounding box center [388, 232] width 37 height 37
click at [449, 432] on icon "button" at bounding box center [442, 444] width 26 height 26
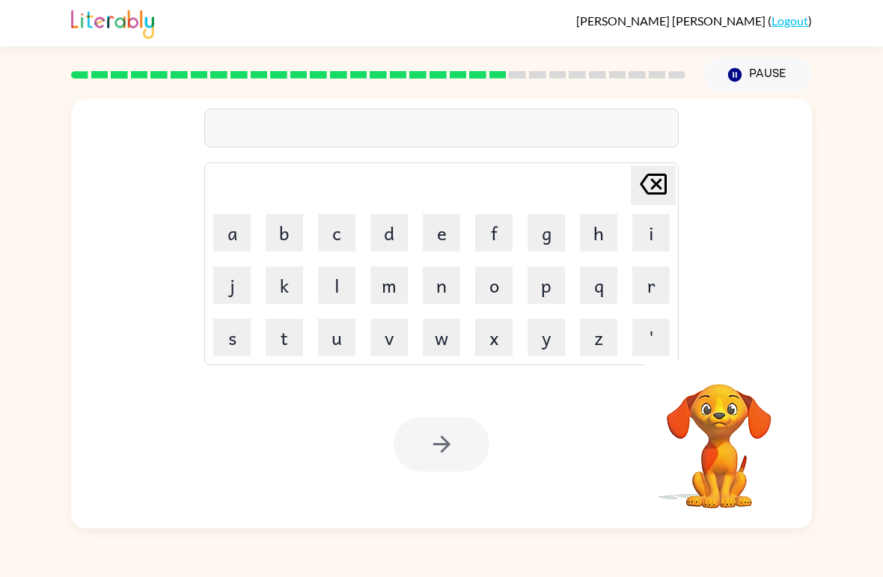
click at [652, 290] on button "r" at bounding box center [650, 284] width 37 height 37
click at [239, 238] on button "a" at bounding box center [231, 232] width 37 height 37
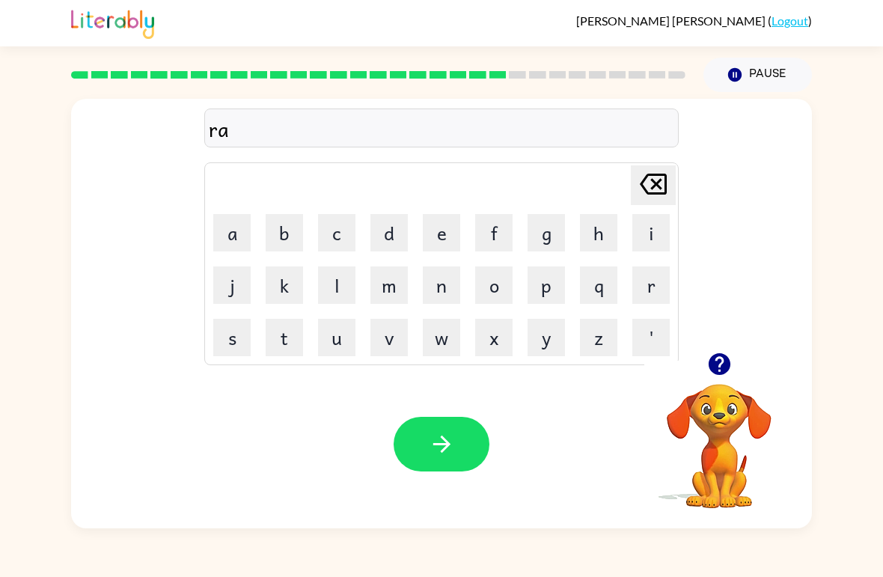
click at [440, 275] on button "n" at bounding box center [441, 284] width 37 height 37
click at [441, 234] on button "e" at bounding box center [441, 232] width 37 height 37
click at [335, 231] on button "c" at bounding box center [336, 232] width 37 height 37
click at [499, 287] on button "o" at bounding box center [493, 284] width 37 height 37
click at [648, 233] on button "i" at bounding box center [650, 232] width 37 height 37
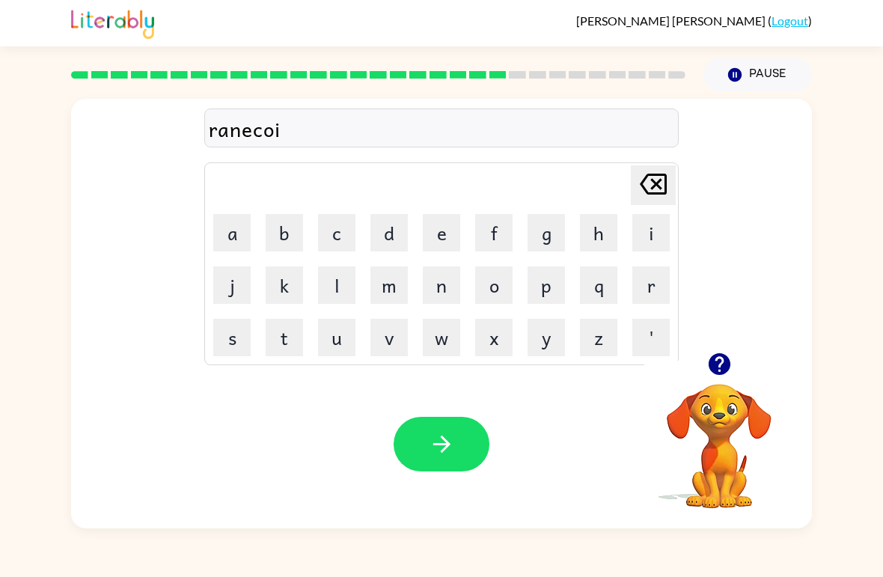
click at [651, 174] on icon at bounding box center [653, 184] width 27 height 21
click at [298, 335] on button "t" at bounding box center [284, 337] width 37 height 37
click at [438, 231] on button "e" at bounding box center [441, 232] width 37 height 37
click at [451, 418] on button "button" at bounding box center [442, 444] width 96 height 55
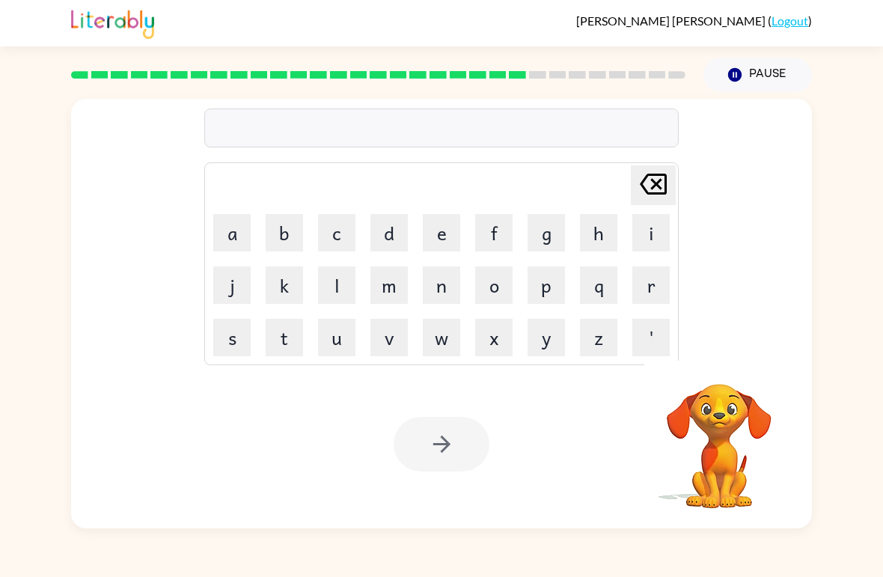
click at [397, 281] on button "m" at bounding box center [388, 284] width 37 height 37
click at [235, 229] on button "a" at bounding box center [231, 232] width 37 height 37
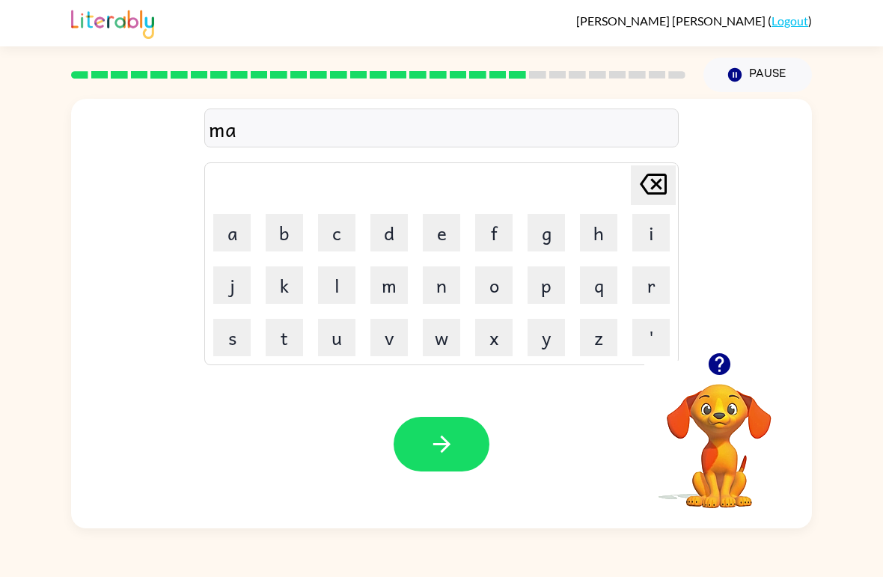
click at [648, 287] on button "r" at bounding box center [650, 284] width 37 height 37
click at [287, 287] on button "k" at bounding box center [284, 284] width 37 height 37
click at [643, 294] on button "r" at bounding box center [650, 284] width 37 height 37
click at [464, 408] on div "Your browser must support playing .mp4 files to use Literably. Please try using…" at bounding box center [441, 444] width 741 height 168
click at [436, 427] on button "button" at bounding box center [442, 444] width 96 height 55
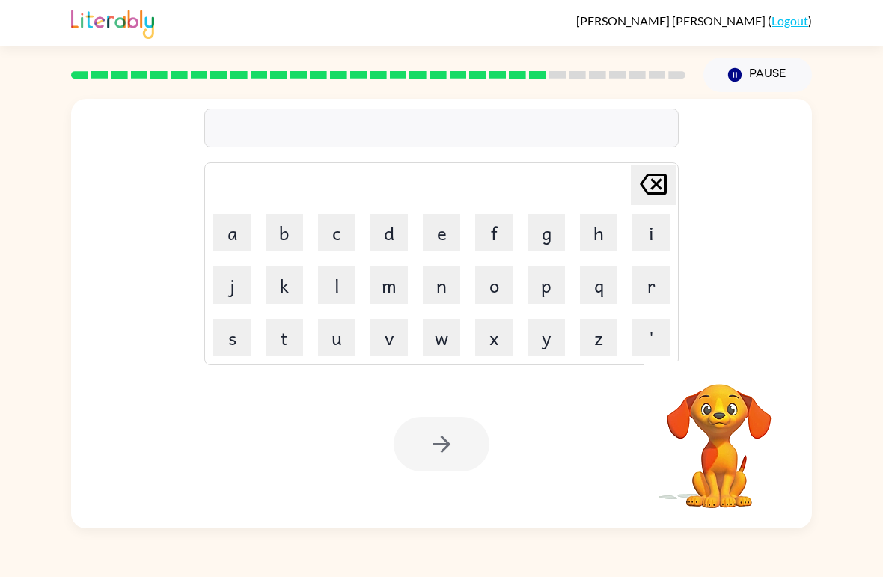
click at [236, 235] on button "a" at bounding box center [231, 232] width 37 height 37
click at [453, 288] on button "n" at bounding box center [441, 284] width 37 height 37
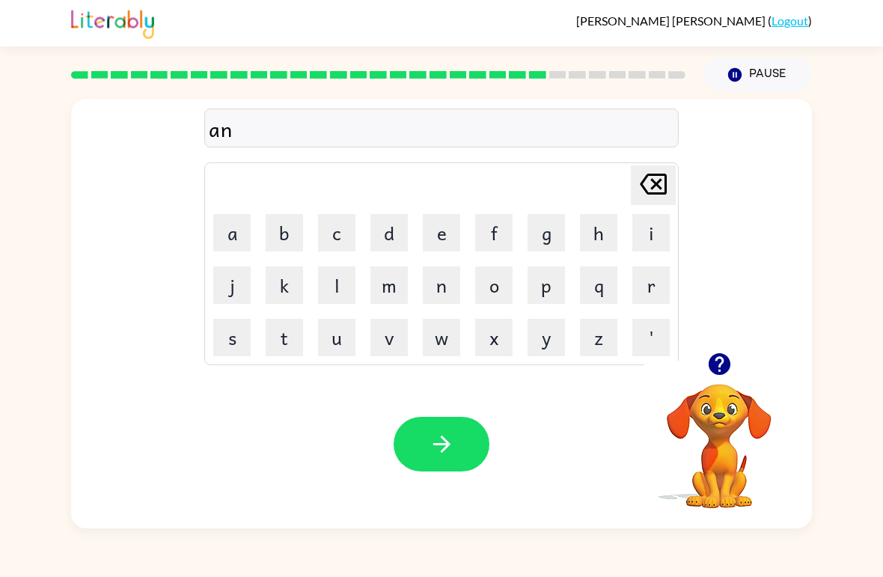
click at [388, 340] on button "v" at bounding box center [388, 337] width 37 height 37
click at [236, 230] on button "a" at bounding box center [231, 232] width 37 height 37
click at [435, 288] on button "n" at bounding box center [441, 284] width 37 height 37
click at [340, 236] on button "c" at bounding box center [336, 232] width 37 height 37
click at [551, 340] on button "y" at bounding box center [545, 337] width 37 height 37
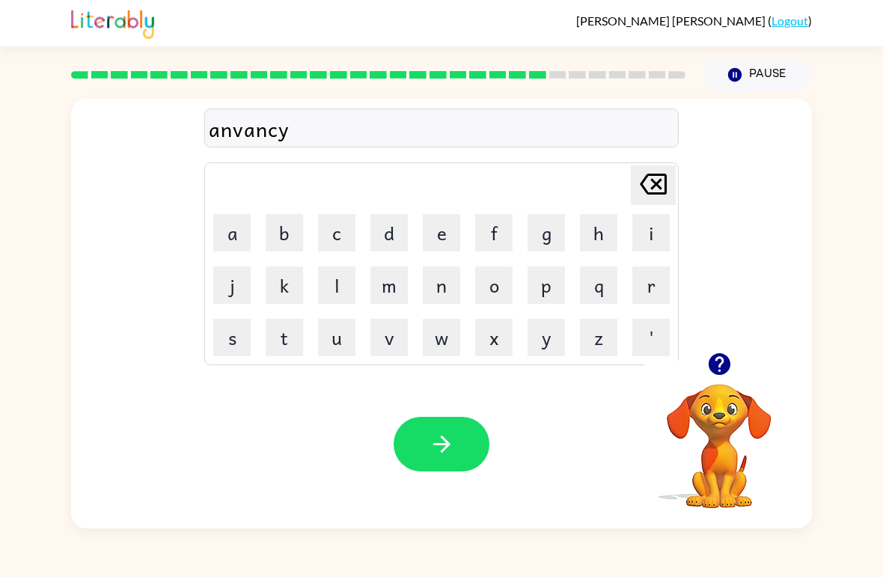
click at [429, 277] on button "n" at bounding box center [441, 284] width 37 height 37
click at [431, 440] on icon "button" at bounding box center [442, 444] width 26 height 26
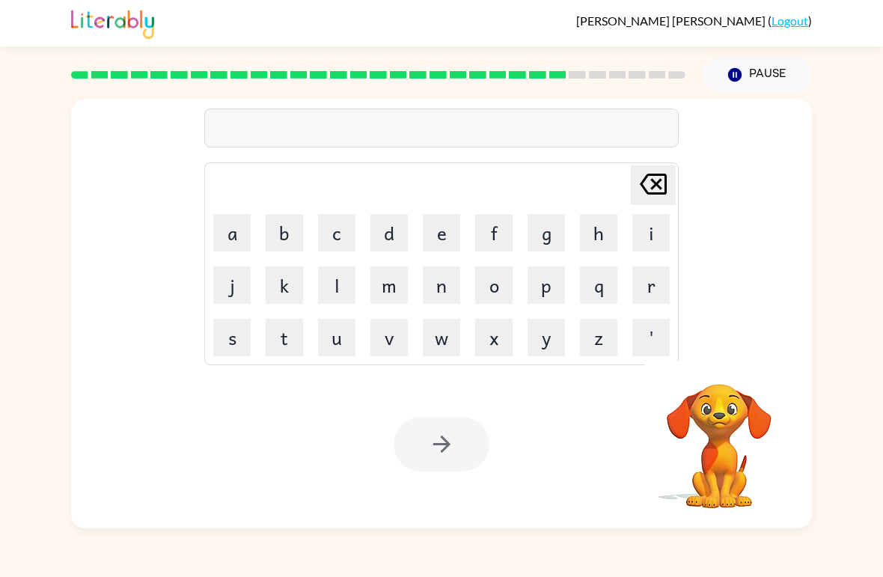
click at [546, 231] on button "g" at bounding box center [545, 232] width 37 height 37
click at [491, 277] on button "o" at bounding box center [493, 284] width 37 height 37
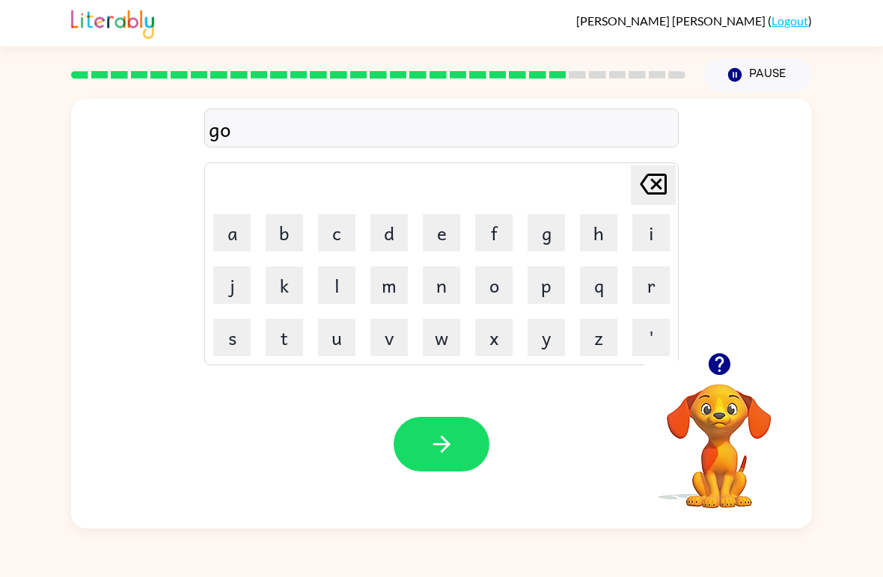
click at [283, 242] on button "b" at bounding box center [284, 232] width 37 height 37
click at [346, 290] on button "l" at bounding box center [336, 284] width 37 height 37
click at [656, 230] on button "i" at bounding box center [650, 232] width 37 height 37
click at [656, 185] on icon at bounding box center [653, 184] width 27 height 21
click at [646, 236] on button "i" at bounding box center [650, 232] width 37 height 37
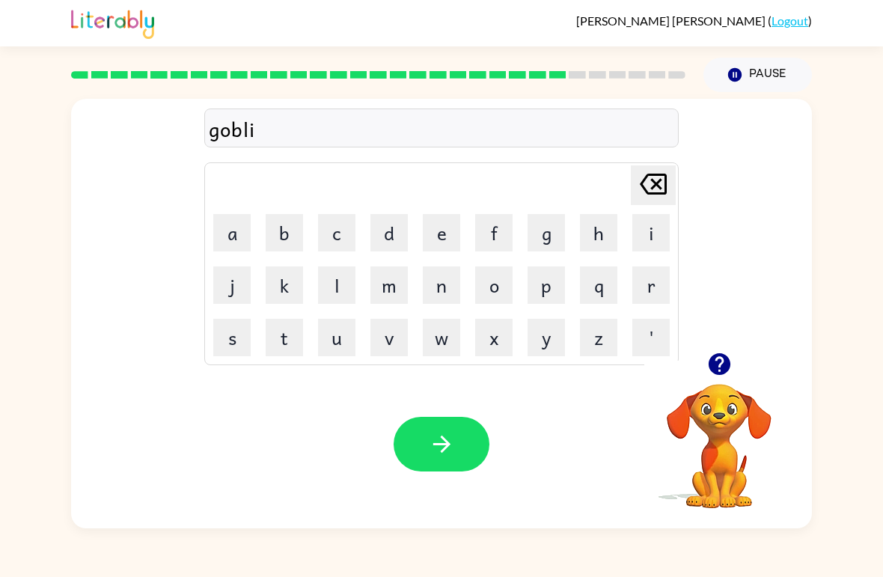
click at [443, 293] on button "n" at bounding box center [441, 284] width 37 height 37
click at [430, 439] on icon "button" at bounding box center [442, 444] width 26 height 26
click at [552, 226] on button "g" at bounding box center [545, 232] width 37 height 37
click at [333, 347] on button "u" at bounding box center [336, 337] width 37 height 37
click at [391, 343] on button "v" at bounding box center [388, 337] width 37 height 37
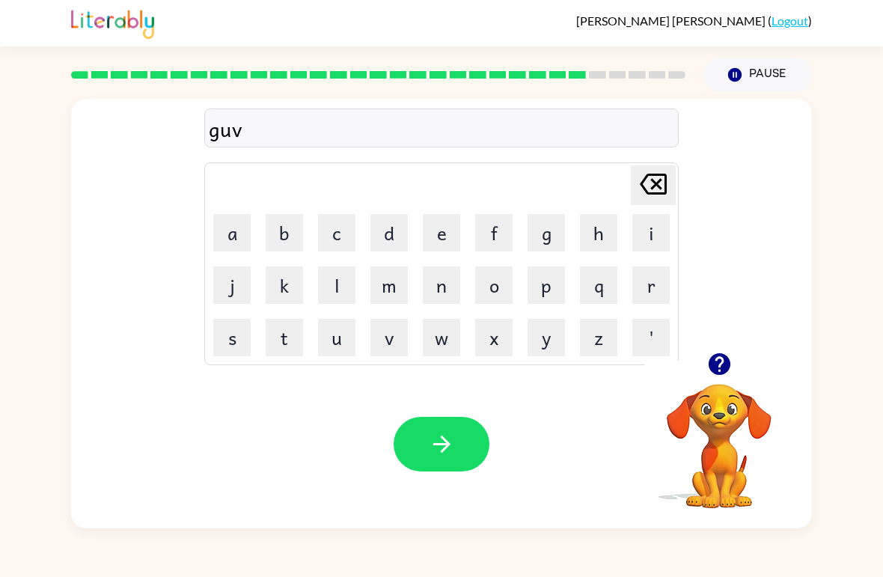
click at [453, 236] on button "e" at bounding box center [441, 232] width 37 height 37
click at [656, 301] on button "r" at bounding box center [650, 284] width 37 height 37
click at [394, 285] on button "m" at bounding box center [388, 284] width 37 height 37
click at [649, 227] on button "i" at bounding box center [650, 232] width 37 height 37
click at [449, 285] on button "n" at bounding box center [441, 284] width 37 height 37
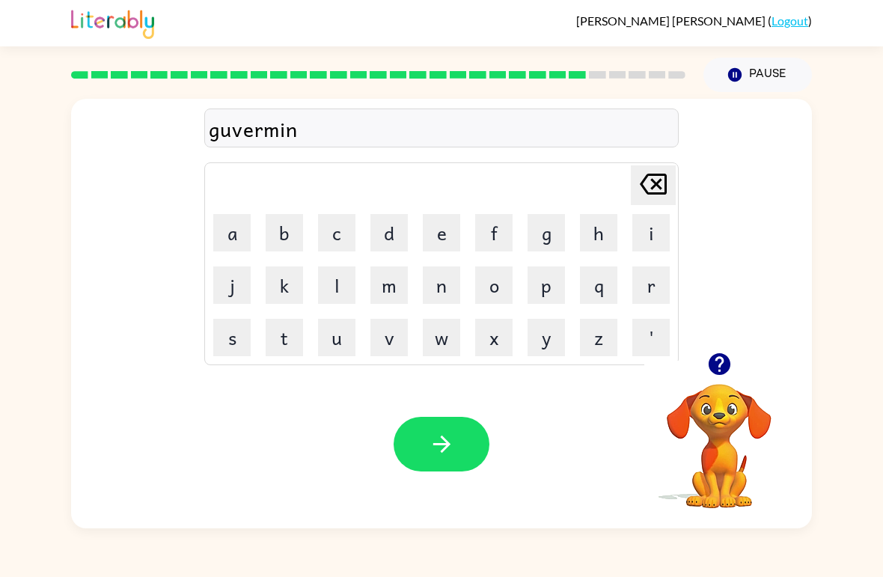
click at [284, 331] on button "t" at bounding box center [284, 337] width 37 height 37
click at [445, 429] on button "button" at bounding box center [442, 444] width 96 height 55
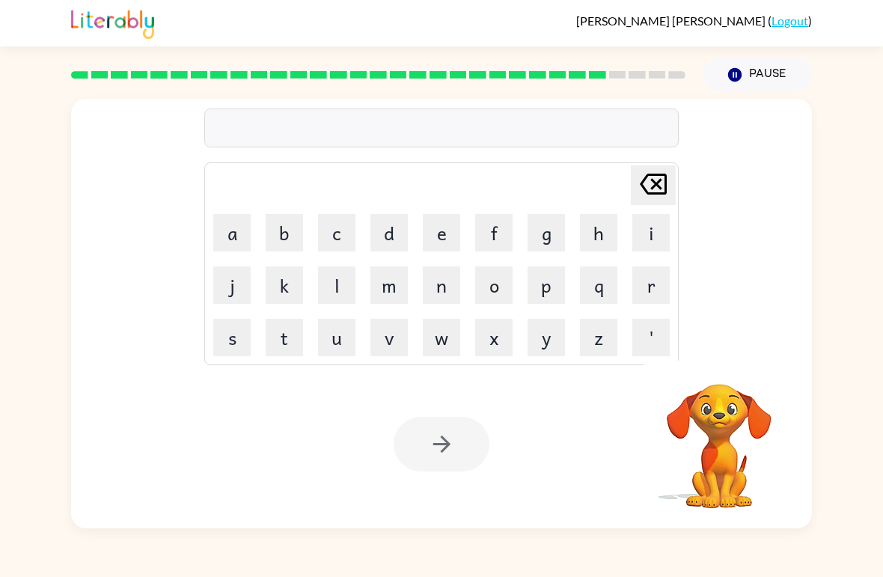
click at [230, 341] on button "s" at bounding box center [231, 337] width 37 height 37
click at [287, 337] on button "t" at bounding box center [284, 337] width 37 height 37
click at [648, 298] on button "r" at bounding box center [650, 284] width 37 height 37
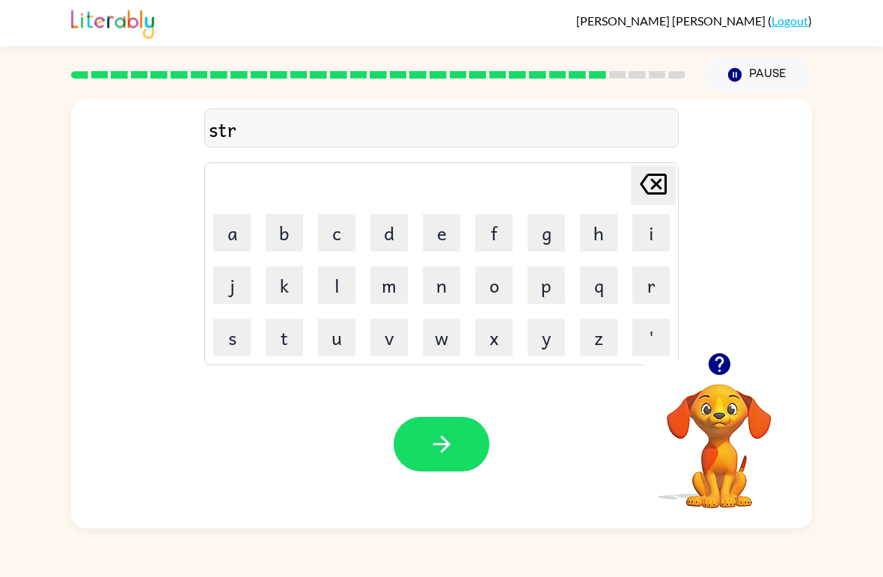
click at [233, 236] on button "a" at bounding box center [231, 232] width 37 height 37
click at [655, 229] on button "i" at bounding box center [650, 232] width 37 height 37
click at [445, 287] on button "n" at bounding box center [441, 284] width 37 height 37
click at [459, 443] on button "button" at bounding box center [442, 444] width 96 height 55
click at [230, 343] on button "s" at bounding box center [231, 337] width 37 height 37
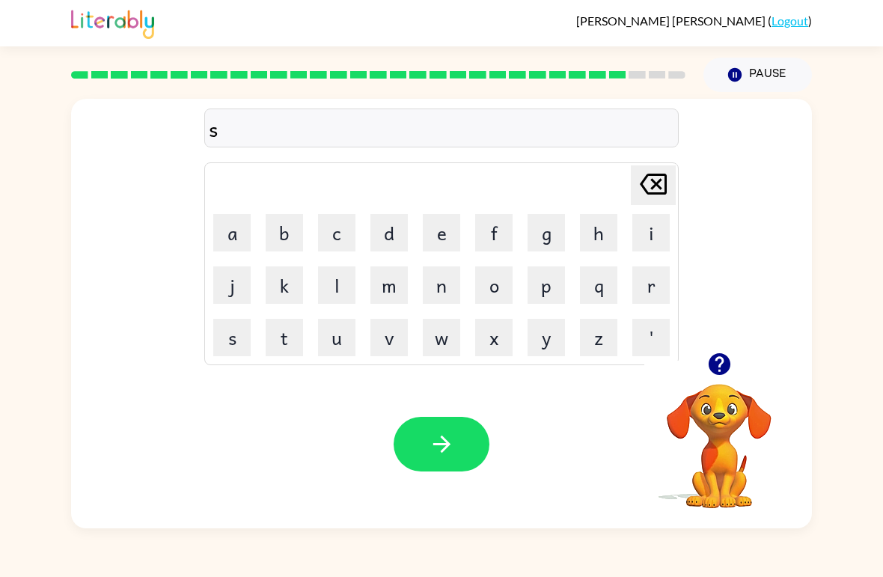
click at [599, 233] on button "h" at bounding box center [598, 232] width 37 height 37
click at [239, 233] on button "a" at bounding box center [231, 232] width 37 height 37
click at [548, 301] on button "p" at bounding box center [545, 284] width 37 height 37
click at [430, 239] on button "e" at bounding box center [441, 232] width 37 height 37
click at [443, 421] on button "button" at bounding box center [442, 444] width 96 height 55
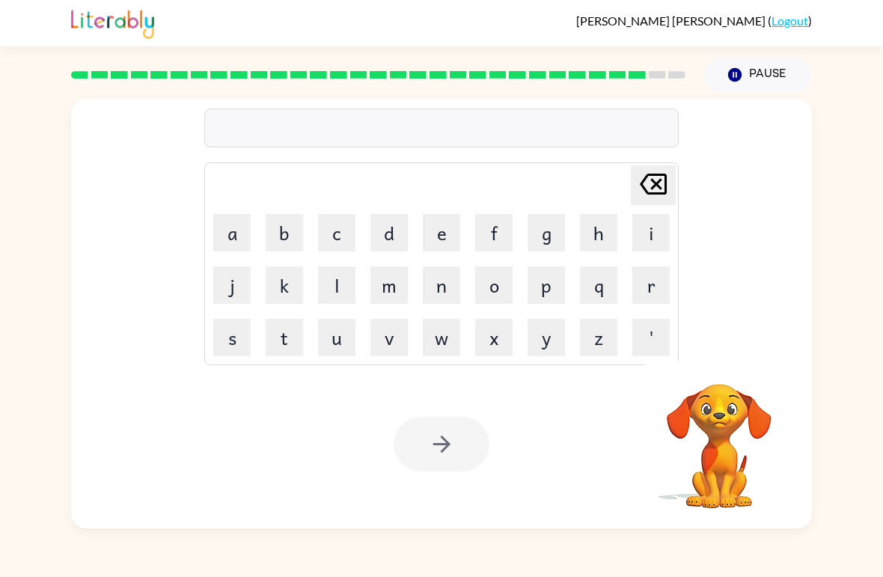
click at [427, 236] on button "e" at bounding box center [441, 232] width 37 height 37
click at [502, 345] on button "x" at bounding box center [493, 337] width 37 height 37
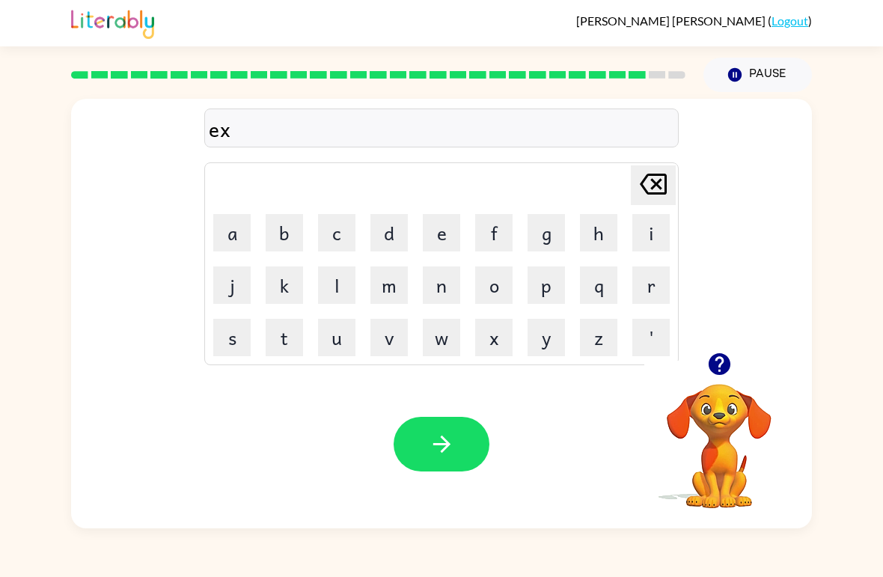
click at [430, 229] on button "e" at bounding box center [441, 232] width 37 height 37
click at [346, 284] on button "l" at bounding box center [336, 284] width 37 height 37
click at [643, 234] on button "i" at bounding box center [650, 232] width 37 height 37
click at [453, 289] on button "n" at bounding box center [441, 284] width 37 height 37
click at [644, 195] on icon "[PERSON_NAME] last character input" at bounding box center [653, 184] width 36 height 36
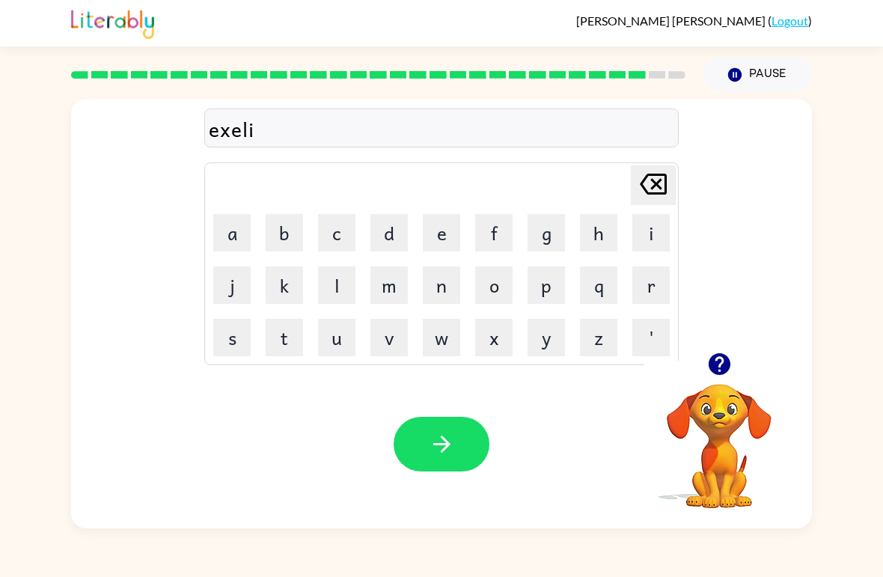
click at [643, 192] on icon "[PERSON_NAME] last character input" at bounding box center [653, 184] width 36 height 36
click at [442, 239] on button "e" at bounding box center [441, 232] width 37 height 37
click at [448, 286] on button "n" at bounding box center [441, 284] width 37 height 37
click at [299, 328] on button "t" at bounding box center [284, 337] width 37 height 37
click at [433, 462] on button "button" at bounding box center [442, 444] width 96 height 55
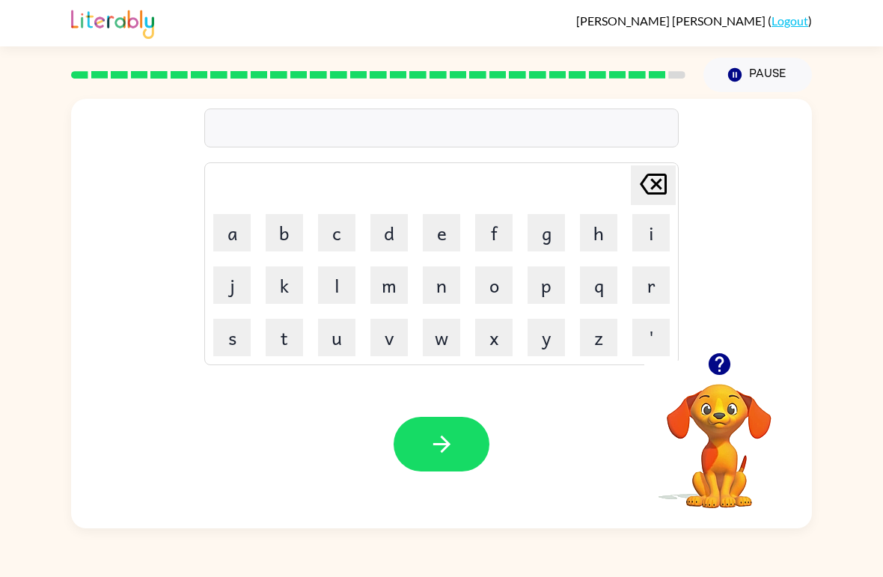
click at [539, 238] on button "g" at bounding box center [545, 232] width 37 height 37
click at [444, 236] on button "e" at bounding box center [441, 232] width 37 height 37
click at [503, 284] on button "o" at bounding box center [493, 284] width 37 height 37
click at [294, 236] on button "b" at bounding box center [284, 232] width 37 height 37
click at [655, 288] on button "r" at bounding box center [650, 284] width 37 height 37
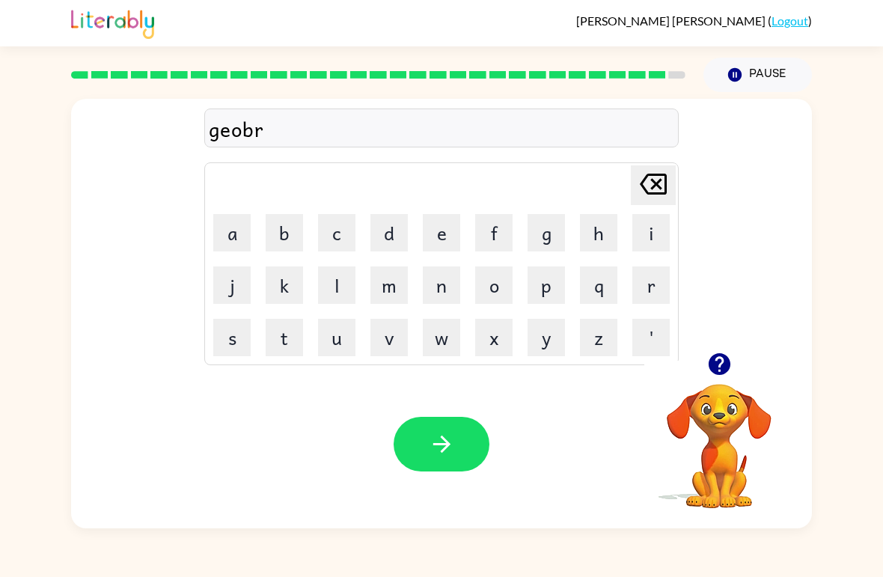
click at [240, 236] on button "a" at bounding box center [231, 232] width 37 height 37
click at [290, 286] on button "k" at bounding box center [284, 284] width 37 height 37
click at [652, 291] on button "r" at bounding box center [650, 284] width 37 height 37
click at [464, 441] on button "button" at bounding box center [442, 444] width 96 height 55
